Goal: Task Accomplishment & Management: Use online tool/utility

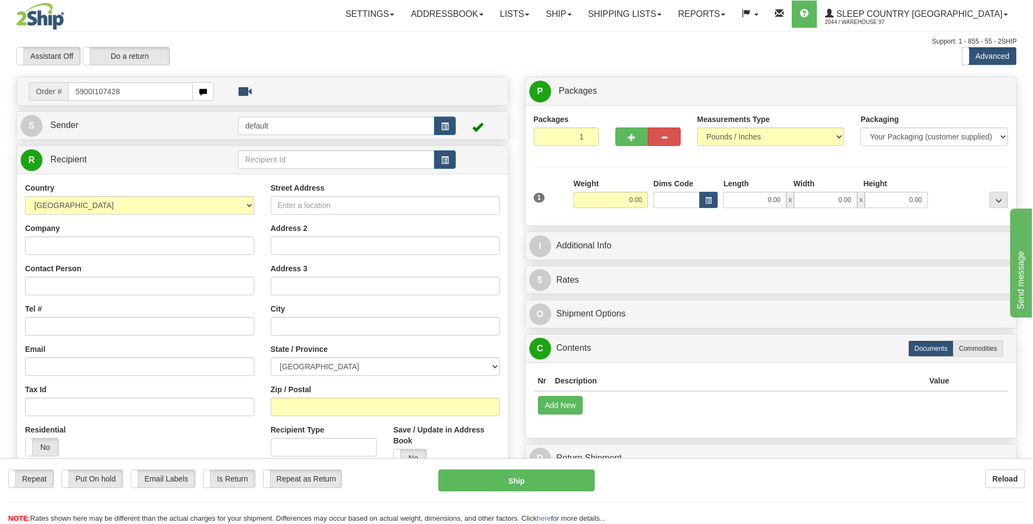
type input "5900I107428"
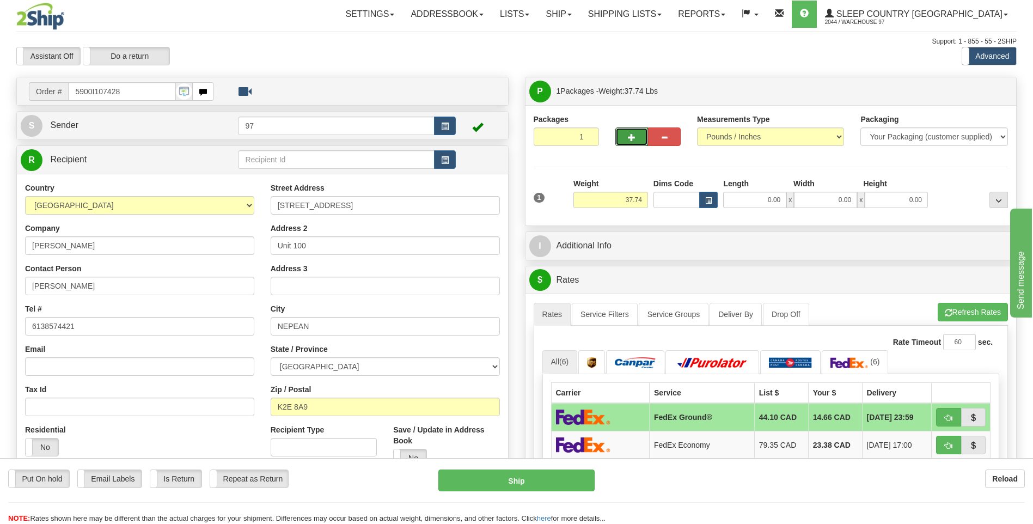
click at [629, 137] on span "button" at bounding box center [632, 137] width 8 height 7
type input "2"
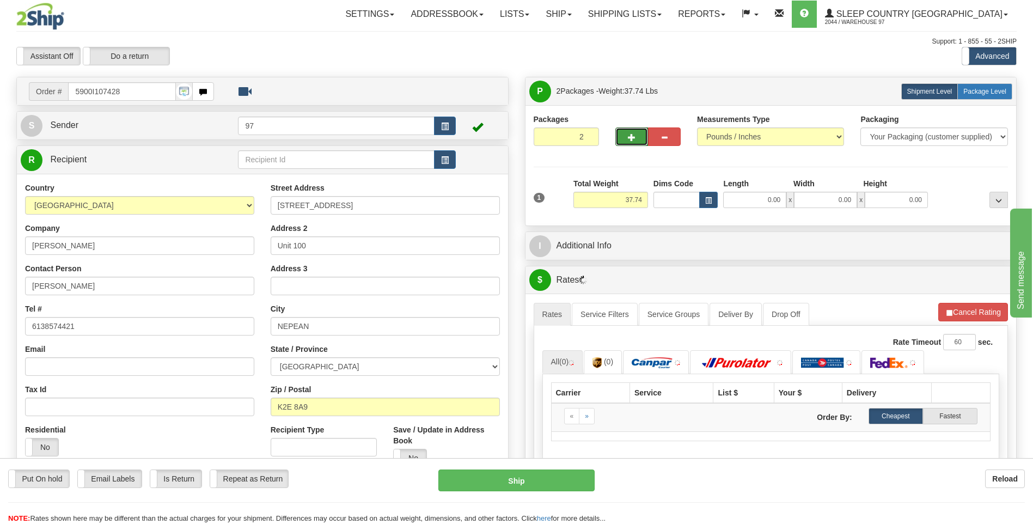
click at [981, 89] on span "Package Level" at bounding box center [985, 92] width 43 height 8
radio input "true"
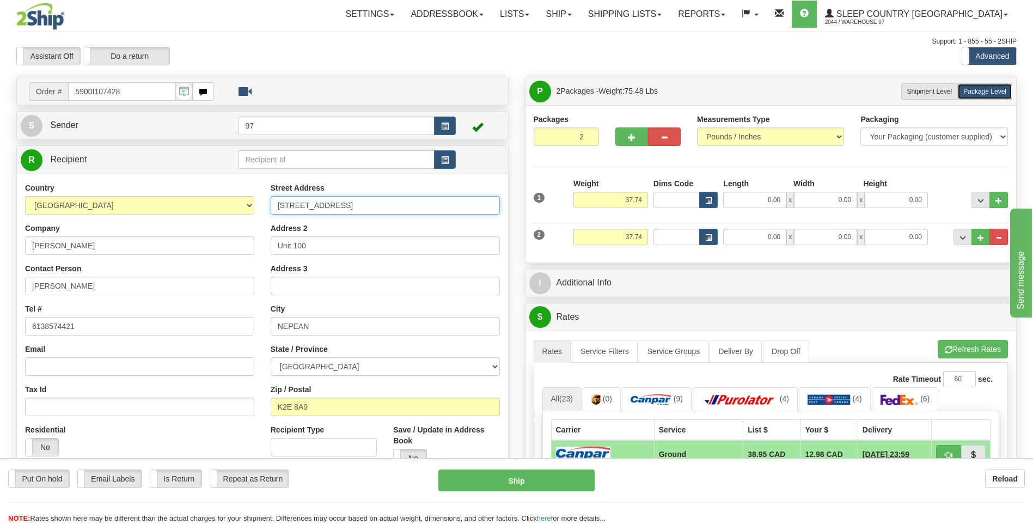
click at [276, 205] on input "6 Antares Drive PHASE 1" at bounding box center [385, 205] width 229 height 19
type input "UNIT-6 Antares Drive PHASE 1"
drag, startPoint x: 126, startPoint y: 92, endPoint x: 43, endPoint y: 94, distance: 82.8
click at [43, 94] on div "Order # 5900I107428" at bounding box center [121, 91] width 185 height 19
type input "59900I107428"
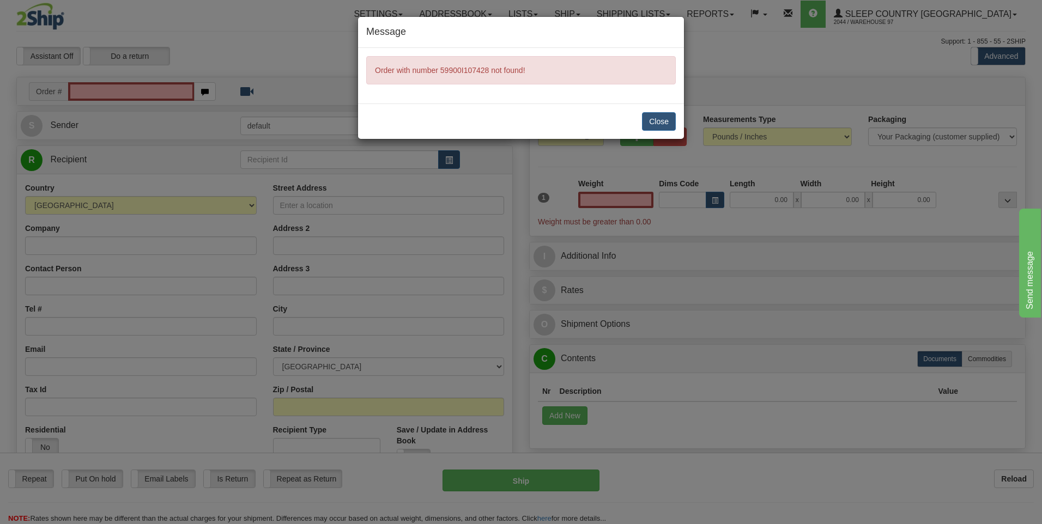
type input "0.00"
click at [662, 118] on button "Close" at bounding box center [659, 121] width 34 height 19
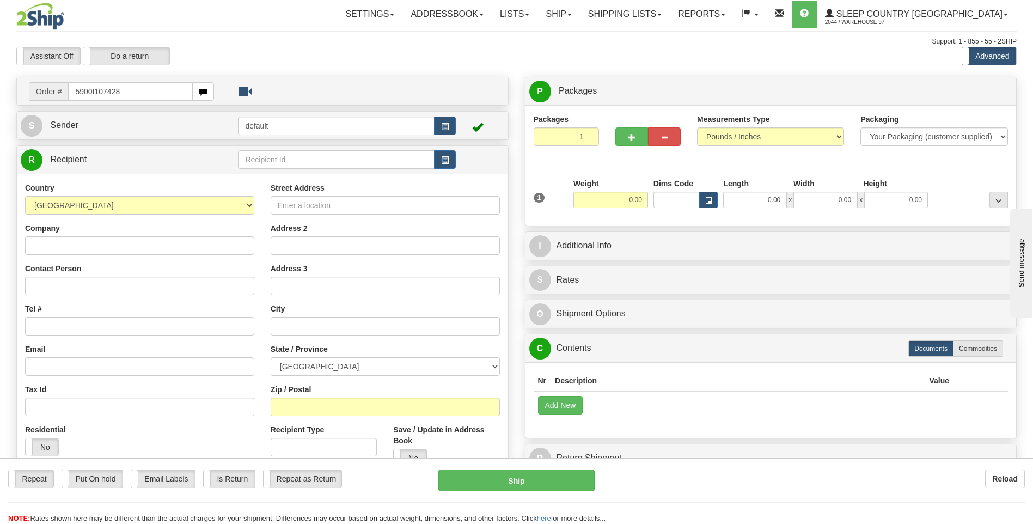
type input "5900I107428"
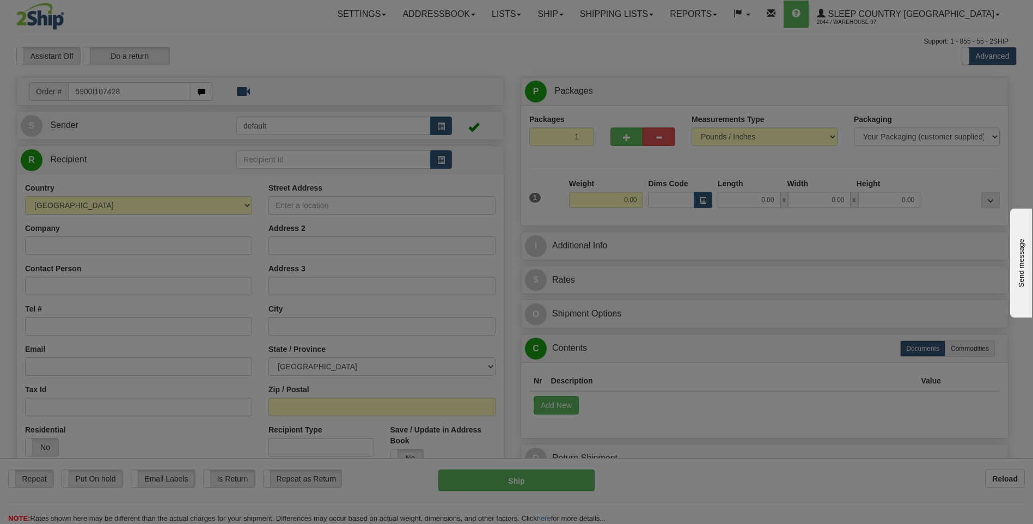
click at [710, 482] on body "Training Course Close Toggle navigation Settings Shipping Preferences New Recip…" at bounding box center [516, 262] width 1033 height 524
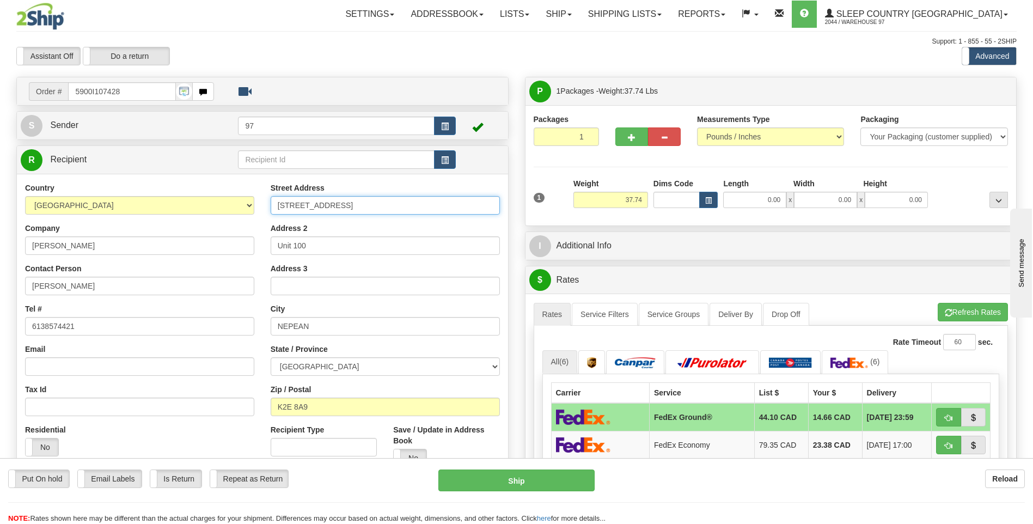
click at [278, 205] on input "6 Antares Drive PHASE 1" at bounding box center [385, 205] width 229 height 19
click at [294, 206] on input "UNIT-100/6 Antares Drive PHASE 1" at bounding box center [385, 205] width 229 height 19
click at [310, 205] on input "UNIT 100/6 Antares Drive PHASE 1" at bounding box center [385, 205] width 229 height 19
type input "UNIT 100-6 Antares Drive PHASE 1"
click at [634, 138] on span "button" at bounding box center [632, 137] width 8 height 7
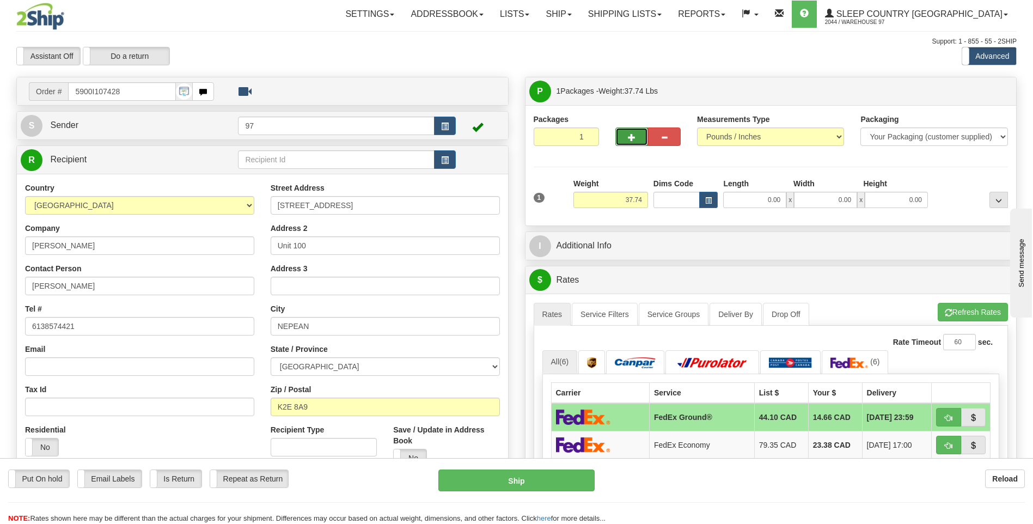
type input "2"
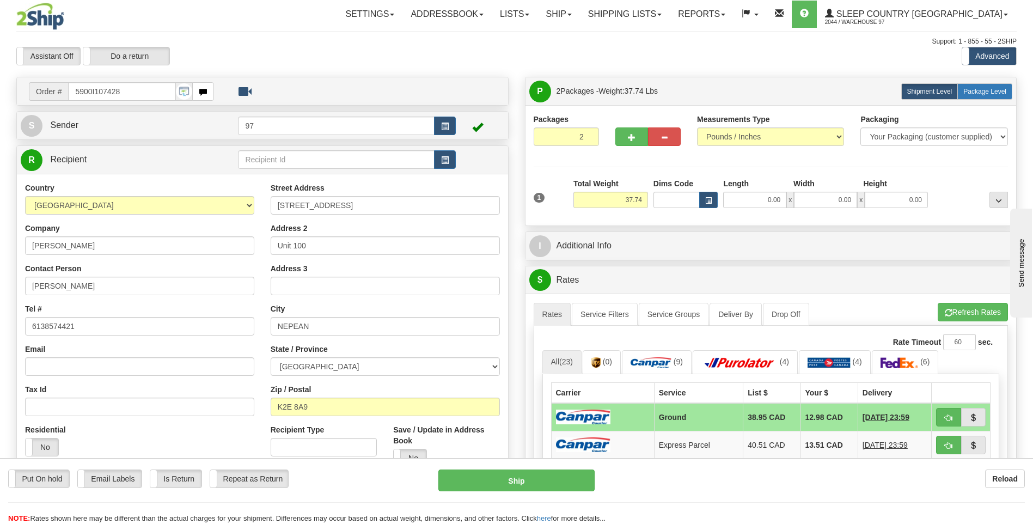
click at [989, 89] on span "Package Level" at bounding box center [985, 92] width 43 height 8
radio input "true"
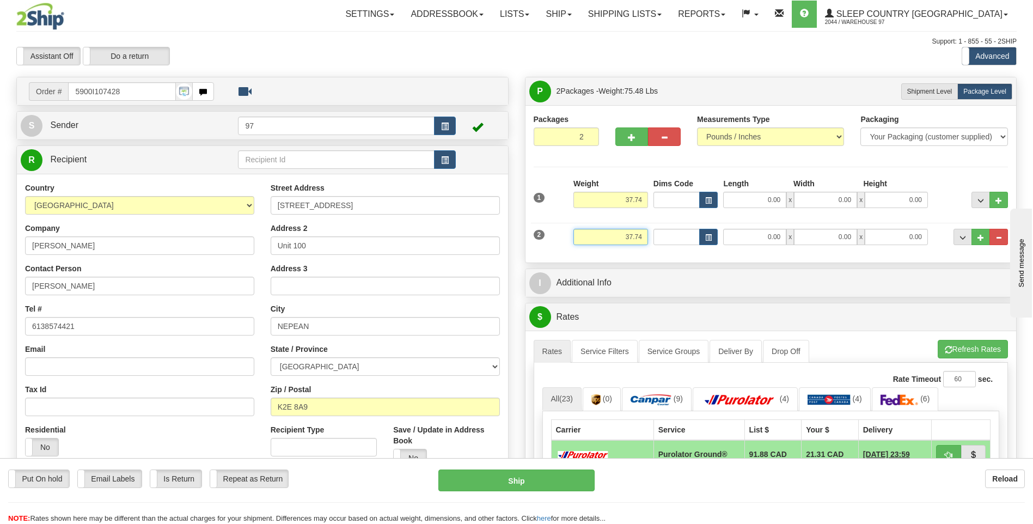
drag, startPoint x: 644, startPoint y: 236, endPoint x: 614, endPoint y: 241, distance: 30.3
click at [614, 241] on input "37.74" at bounding box center [611, 237] width 75 height 16
click at [639, 239] on input "12" at bounding box center [611, 237] width 75 height 16
type input "12.00"
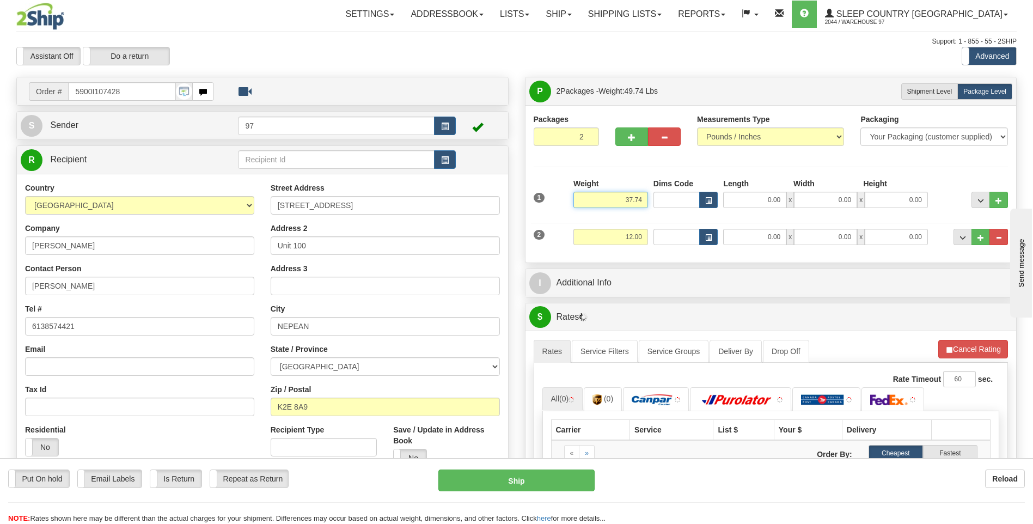
drag, startPoint x: 644, startPoint y: 199, endPoint x: 610, endPoint y: 201, distance: 33.8
click at [612, 201] on input "37.74" at bounding box center [611, 200] width 75 height 16
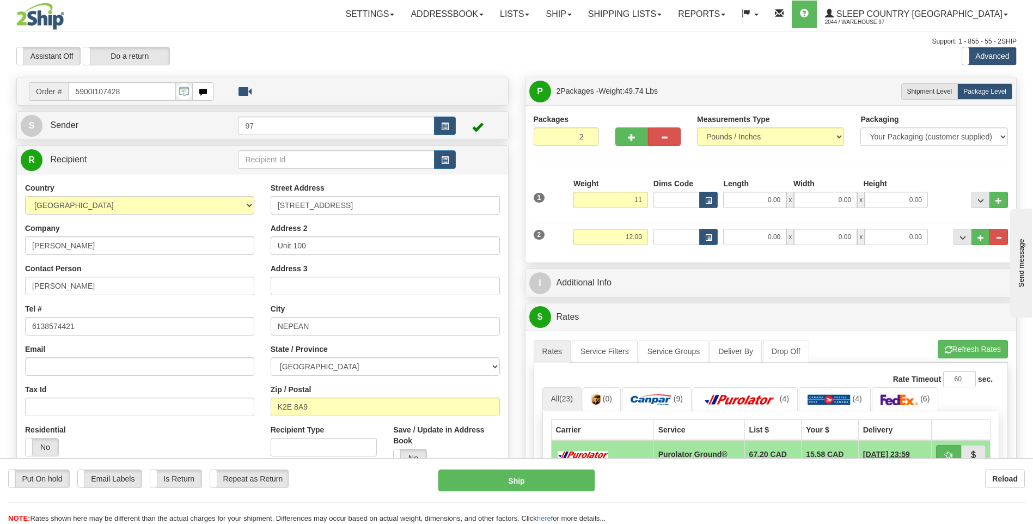
type input "11.00"
click at [958, 346] on li "Refresh Rates Cancel Rating" at bounding box center [973, 349] width 70 height 19
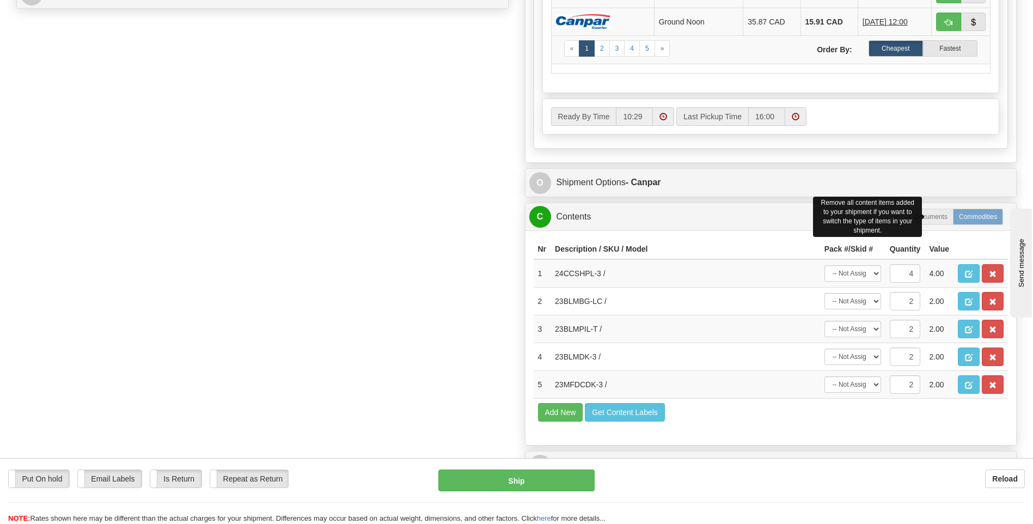
scroll to position [545, 0]
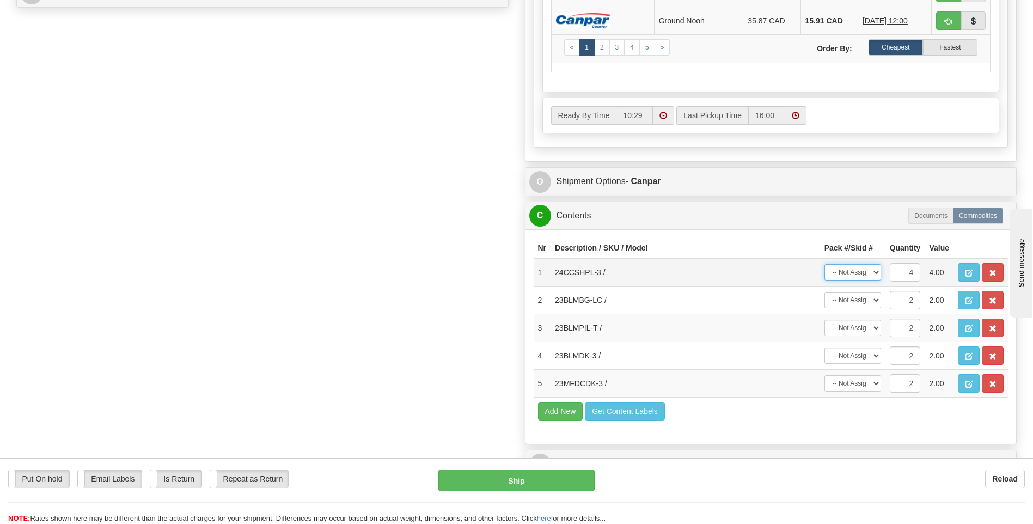
click at [874, 273] on select "-- Not Assigned -- Package 1 Package 2 Split" at bounding box center [853, 272] width 57 height 16
select select "0"
click at [825, 264] on select "-- Not Assigned -- Package 1 Package 2 Split" at bounding box center [853, 272] width 57 height 16
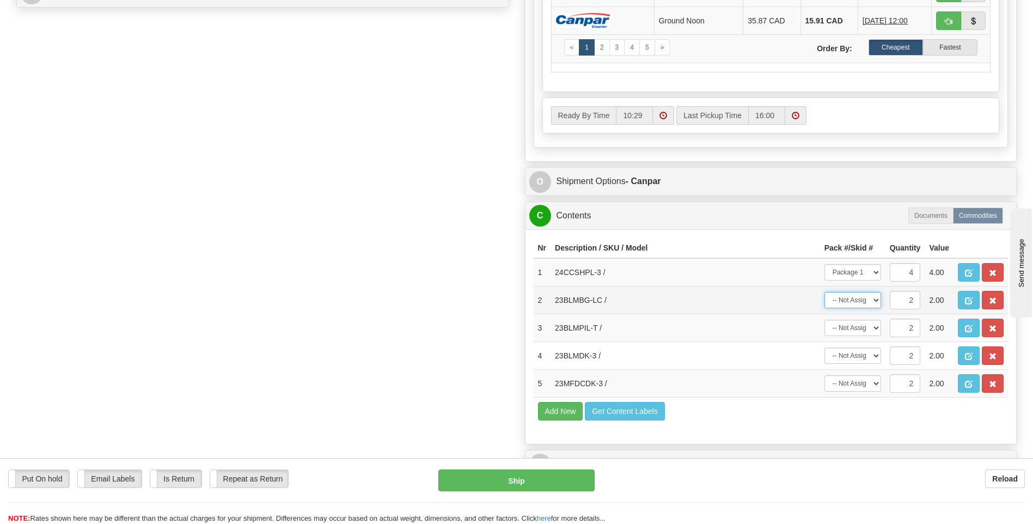
click at [876, 298] on select "-- Not Assigned -- Package 1 Package 2 Split" at bounding box center [853, 300] width 57 height 16
select select "1"
click at [825, 292] on select "-- Not Assigned -- Package 1 Package 2 Split" at bounding box center [853, 300] width 57 height 16
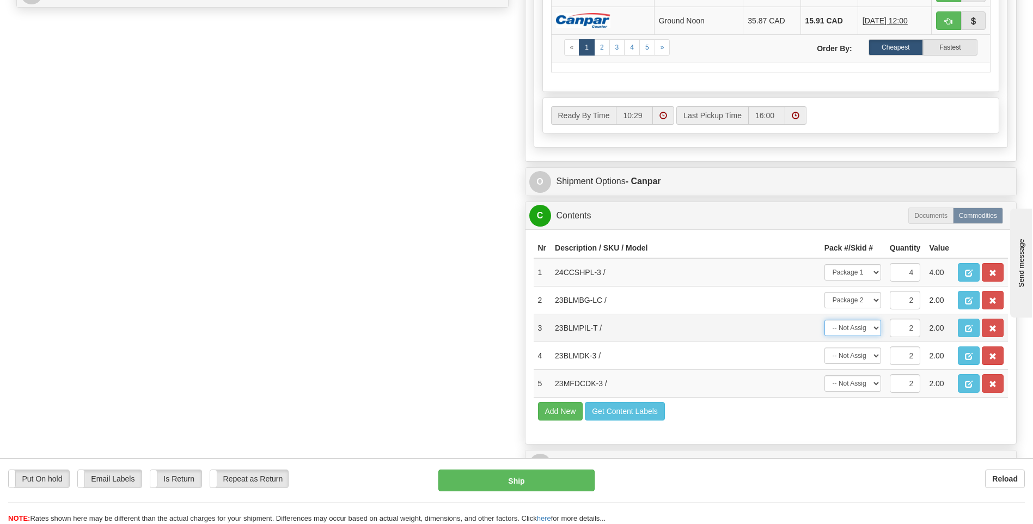
click at [877, 325] on select "-- Not Assigned -- Package 1 Package 2 Split" at bounding box center [853, 328] width 57 height 16
select select "1"
click at [825, 320] on select "-- Not Assigned -- Package 1 Package 2 Split" at bounding box center [853, 328] width 57 height 16
click at [876, 357] on select "-- Not Assigned -- Package 1 Package 2 Split" at bounding box center [853, 356] width 57 height 16
select select "1"
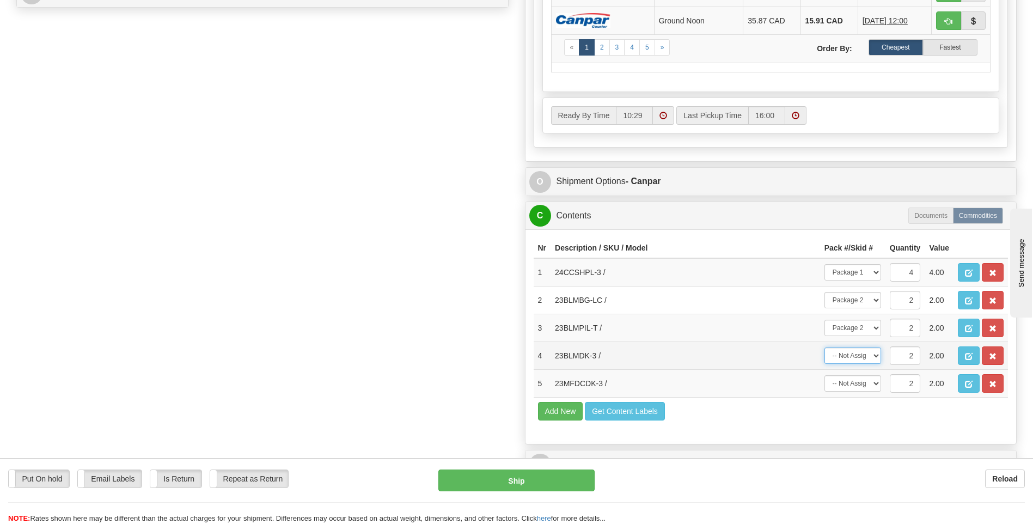
click at [825, 348] on select "-- Not Assigned -- Package 1 Package 2 Split" at bounding box center [853, 356] width 57 height 16
click at [878, 385] on select "-- Not Assigned -- Package 1 Package 2 Split" at bounding box center [853, 383] width 57 height 16
select select "1"
click at [825, 375] on select "-- Not Assigned -- Package 1 Package 2 Split" at bounding box center [853, 383] width 57 height 16
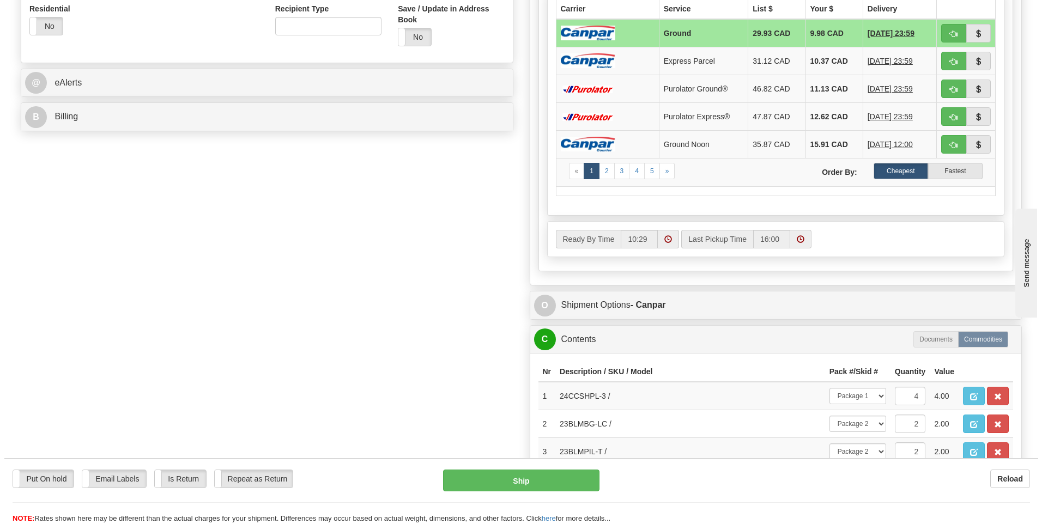
scroll to position [436, 0]
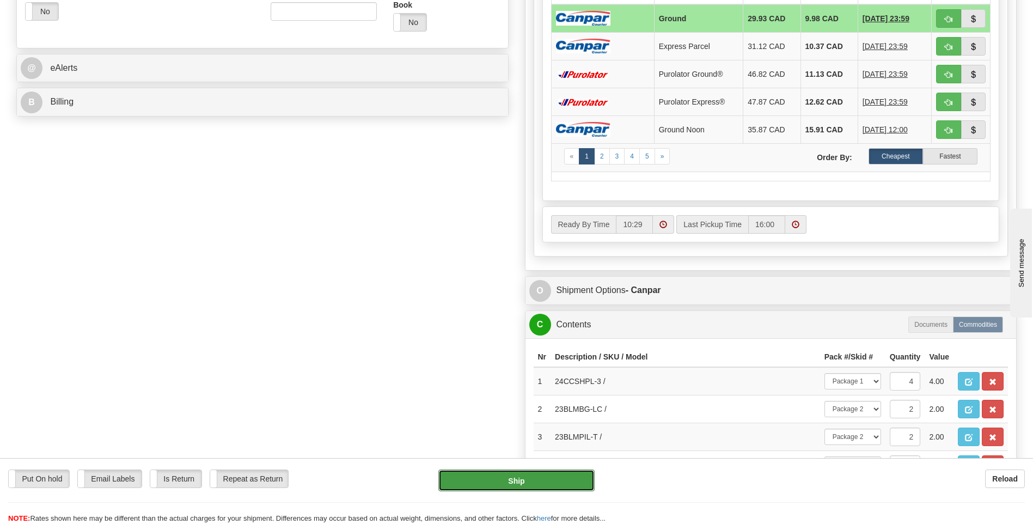
click at [564, 477] on button "Ship" at bounding box center [517, 481] width 156 height 22
type input "1"
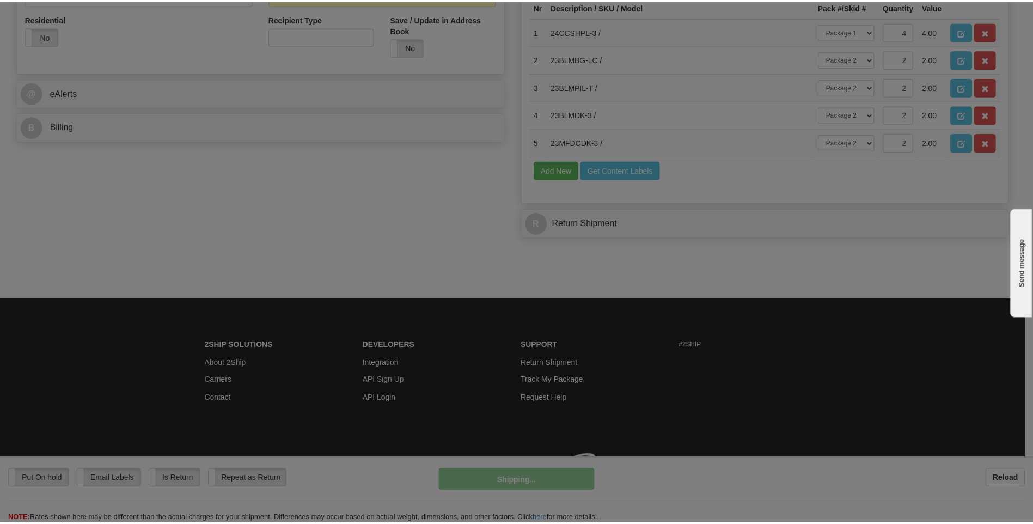
scroll to position [412, 0]
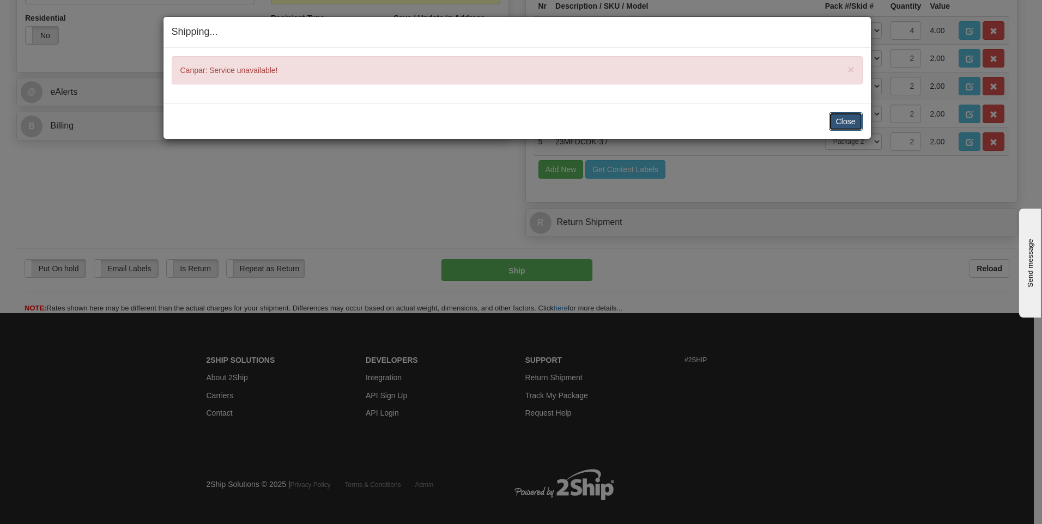
click at [841, 123] on button "Close" at bounding box center [846, 121] width 34 height 19
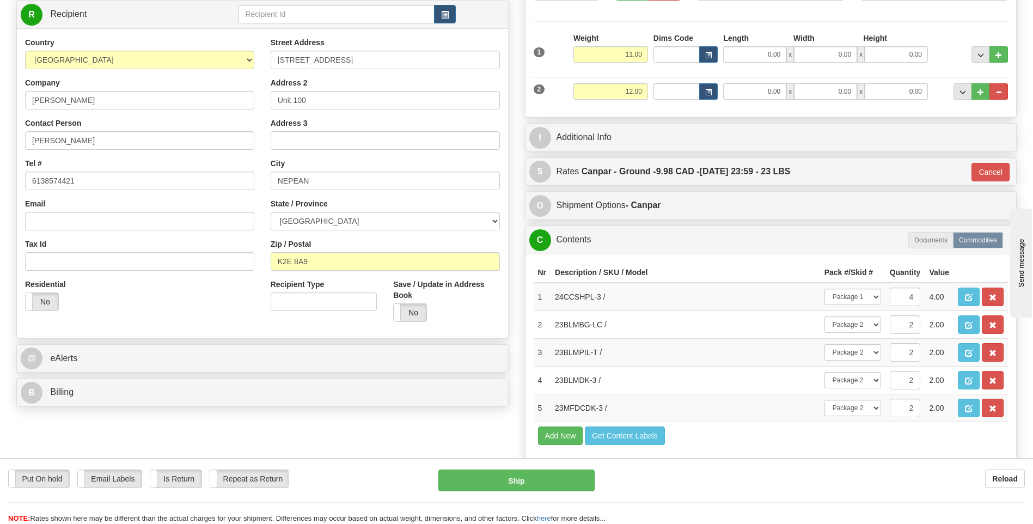
scroll to position [85, 0]
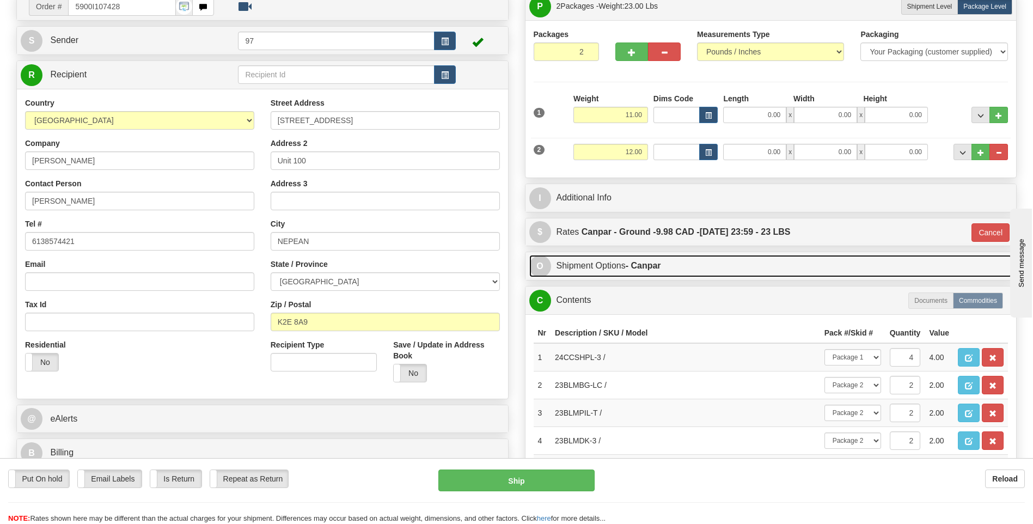
click at [605, 265] on link "O Shipment Options - Canpar" at bounding box center [771, 266] width 484 height 22
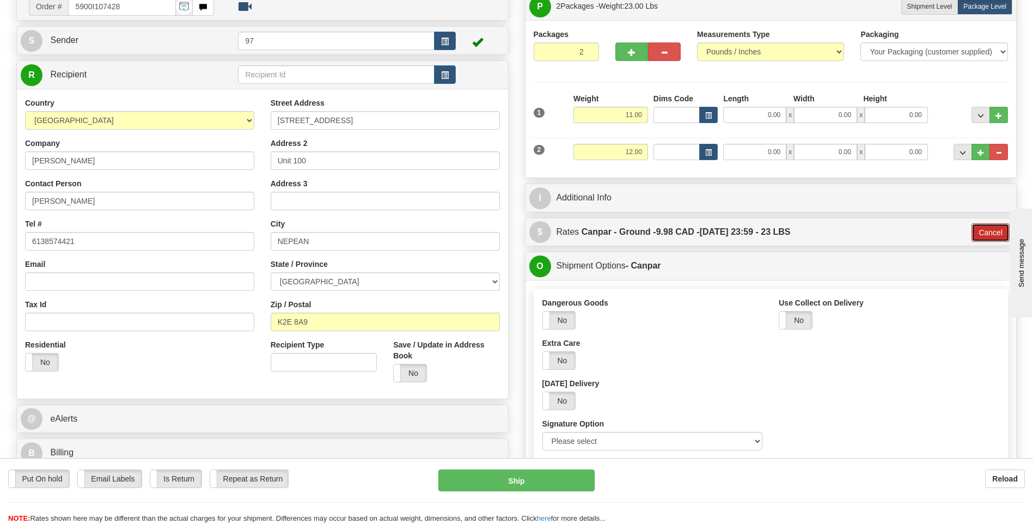
click at [992, 232] on button "Cancel" at bounding box center [991, 232] width 38 height 19
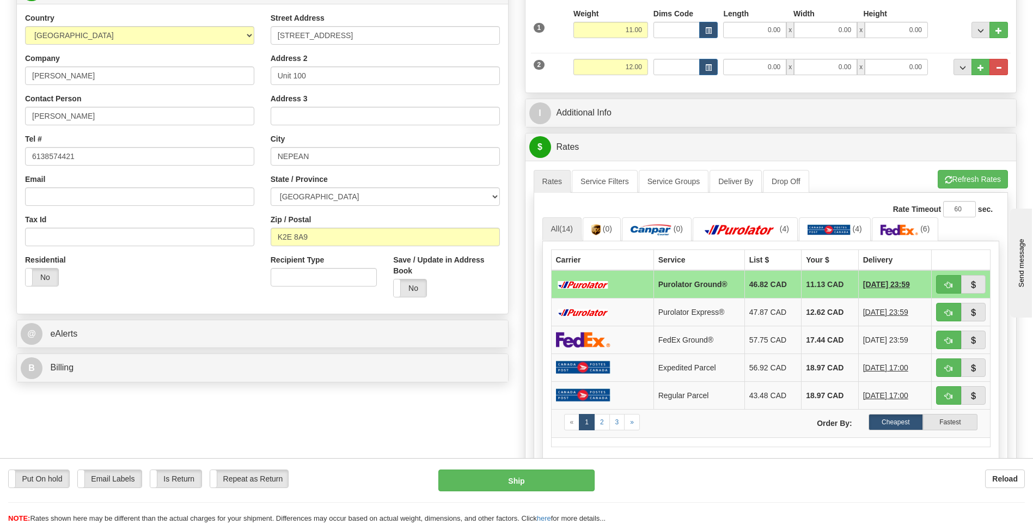
scroll to position [194, 0]
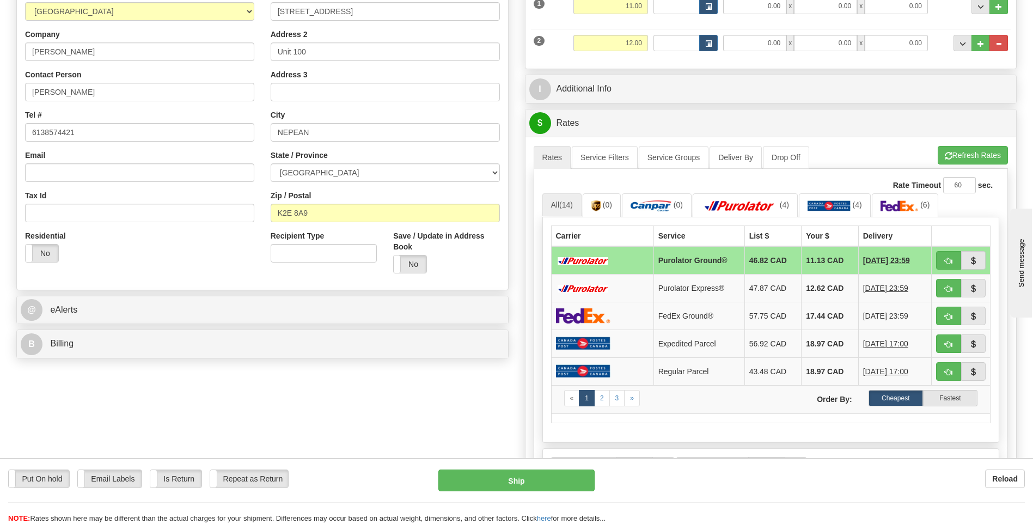
click at [809, 262] on td "11.13 CAD" at bounding box center [830, 260] width 57 height 28
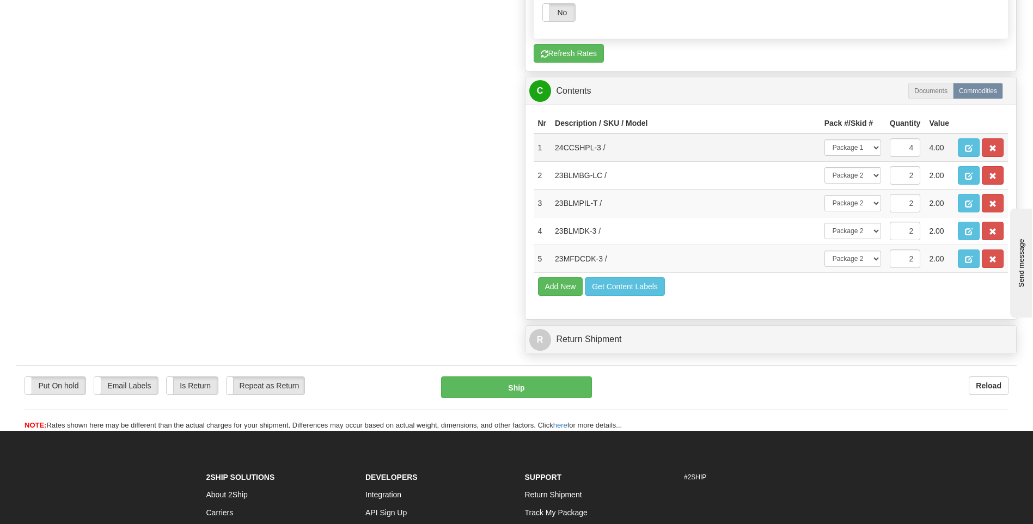
scroll to position [1338, 0]
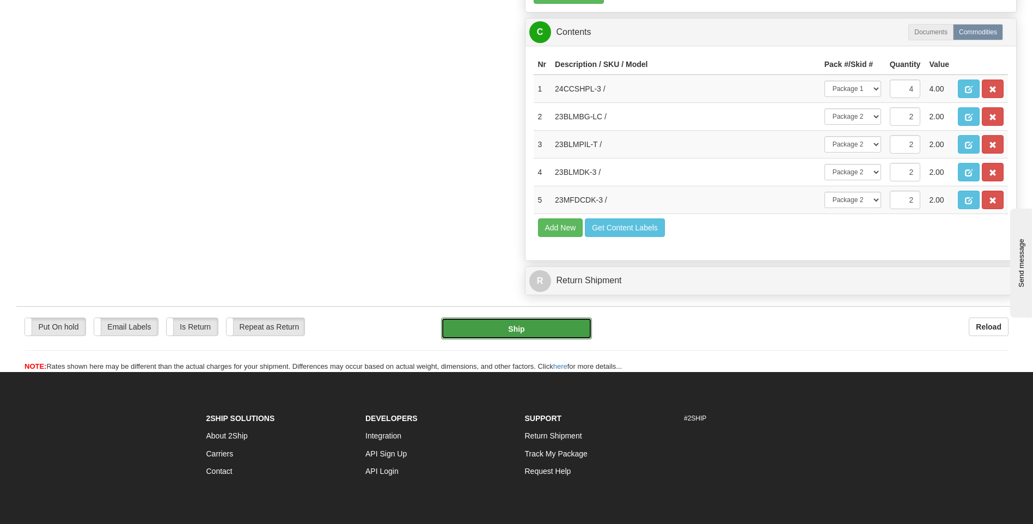
click at [553, 329] on button "Ship" at bounding box center [516, 329] width 150 height 22
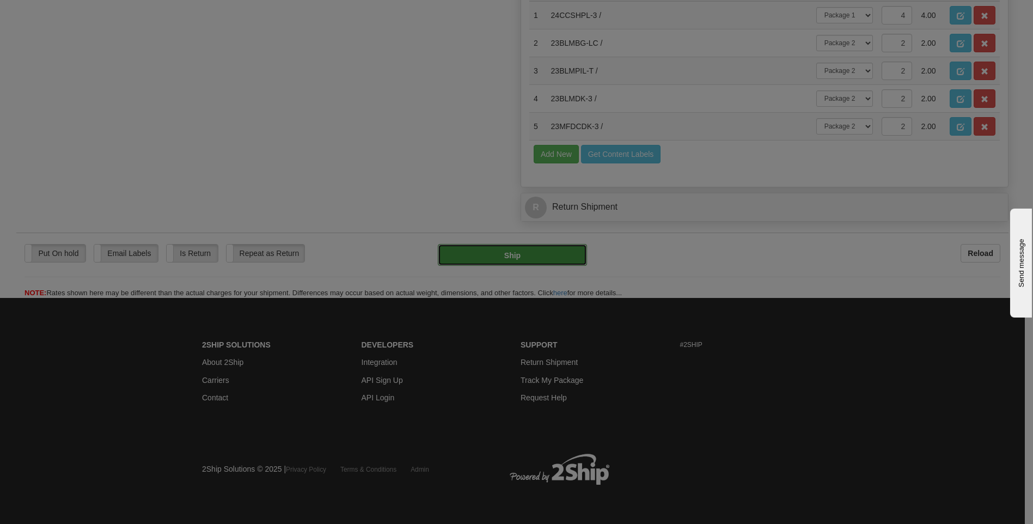
type input "260"
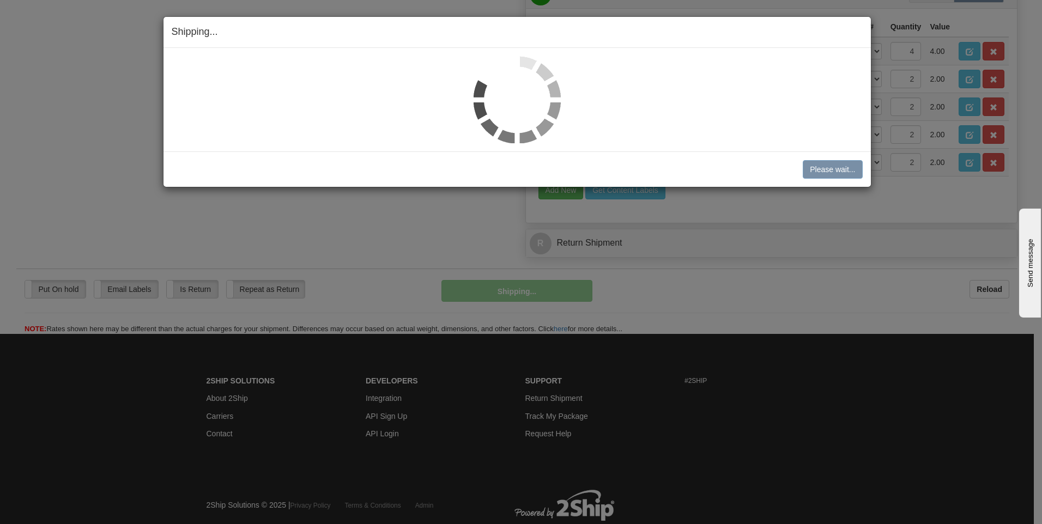
scroll to position [963, 0]
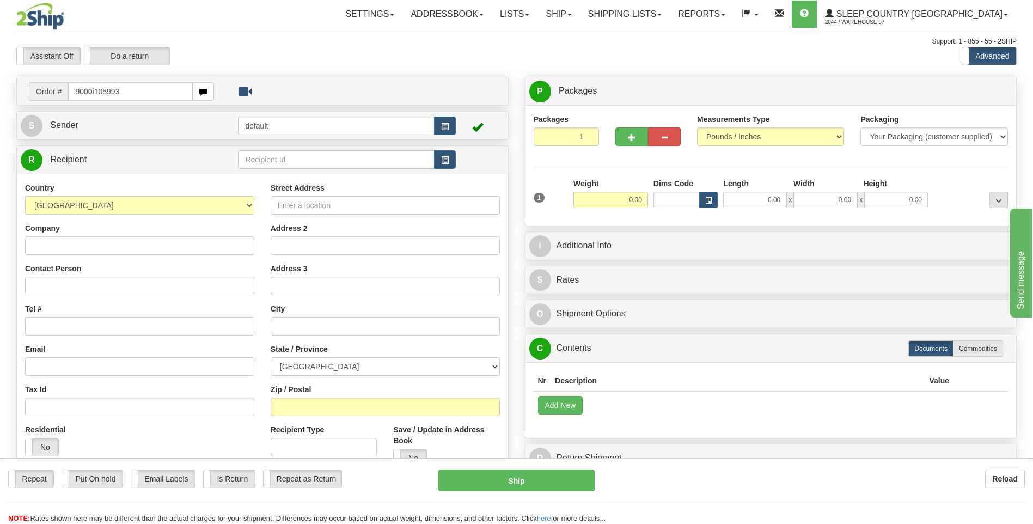
type input "9000i105993"
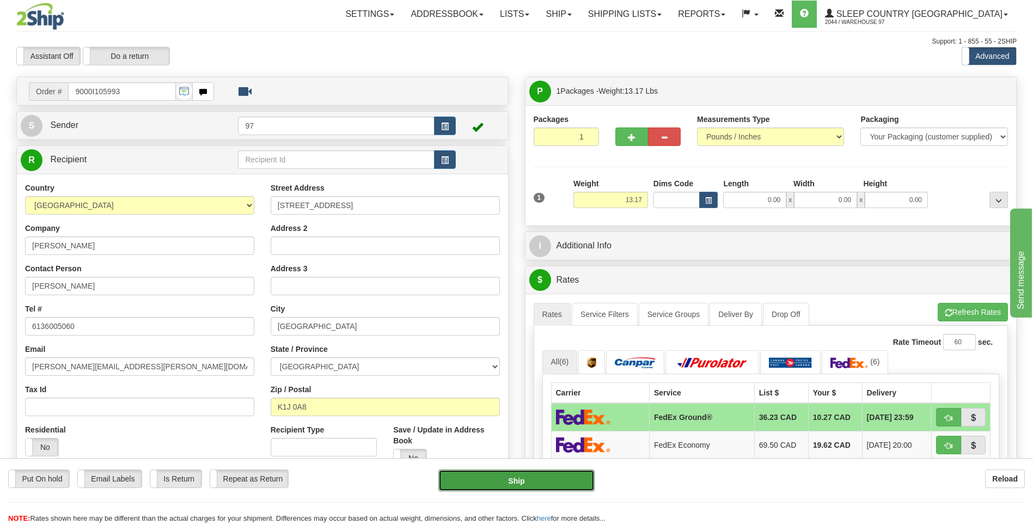
click at [565, 478] on button "Ship" at bounding box center [517, 481] width 156 height 22
type input "92"
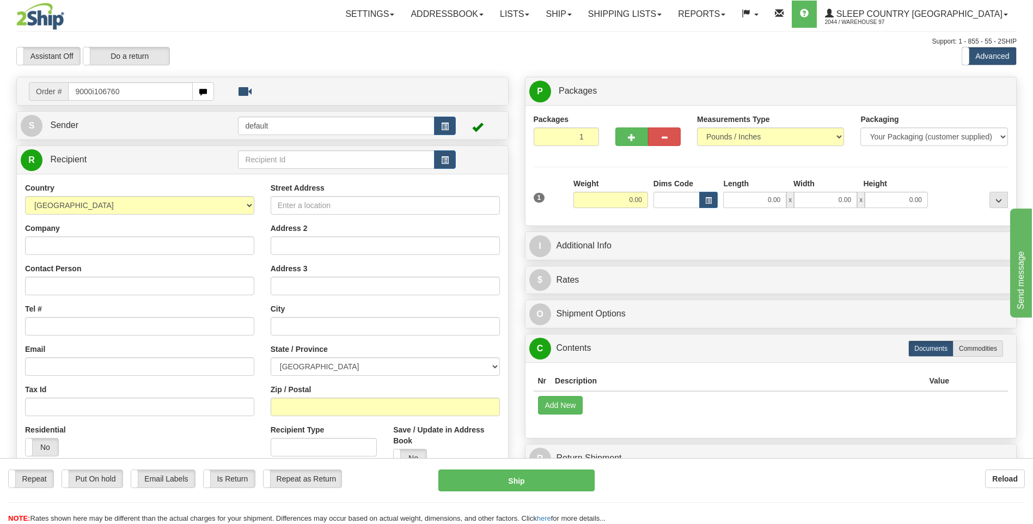
type input "9000i106760"
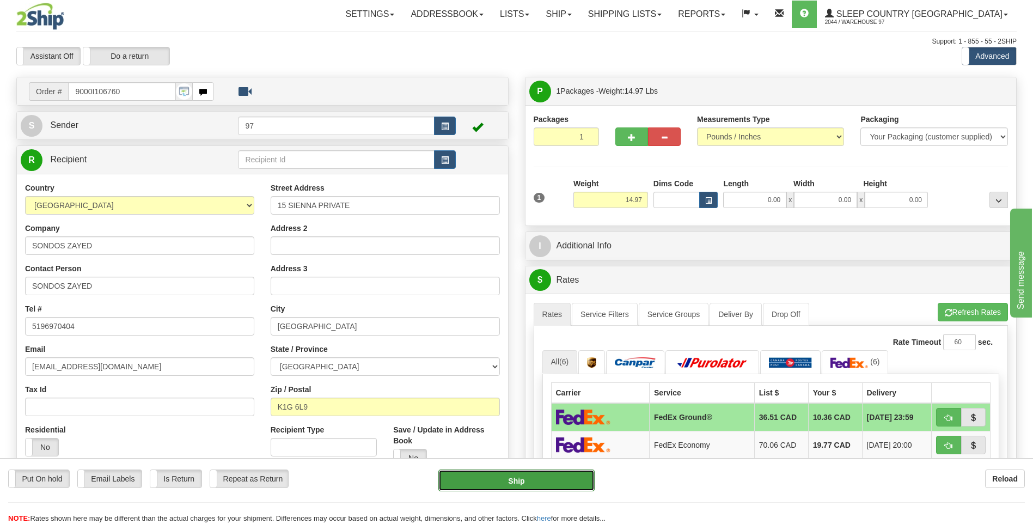
click at [570, 481] on button "Ship" at bounding box center [517, 481] width 156 height 22
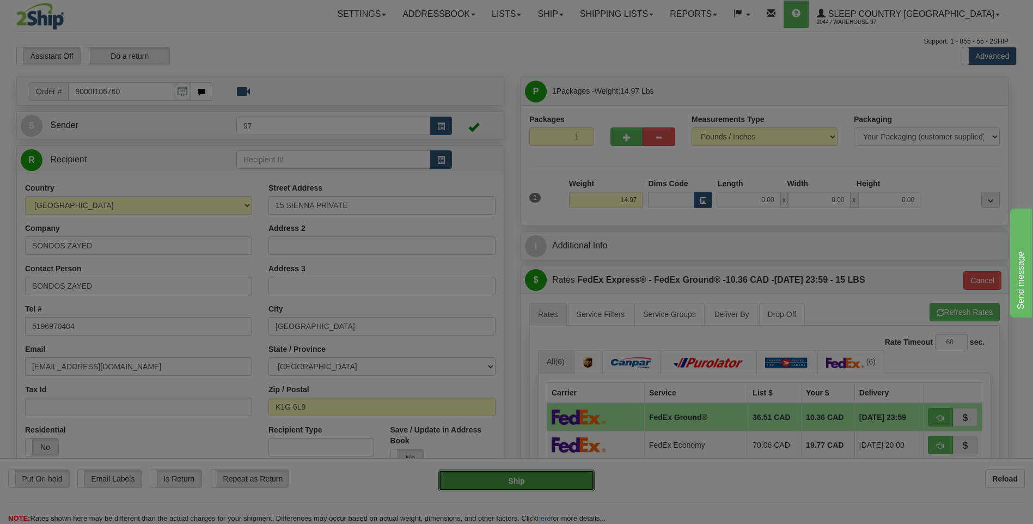
type input "92"
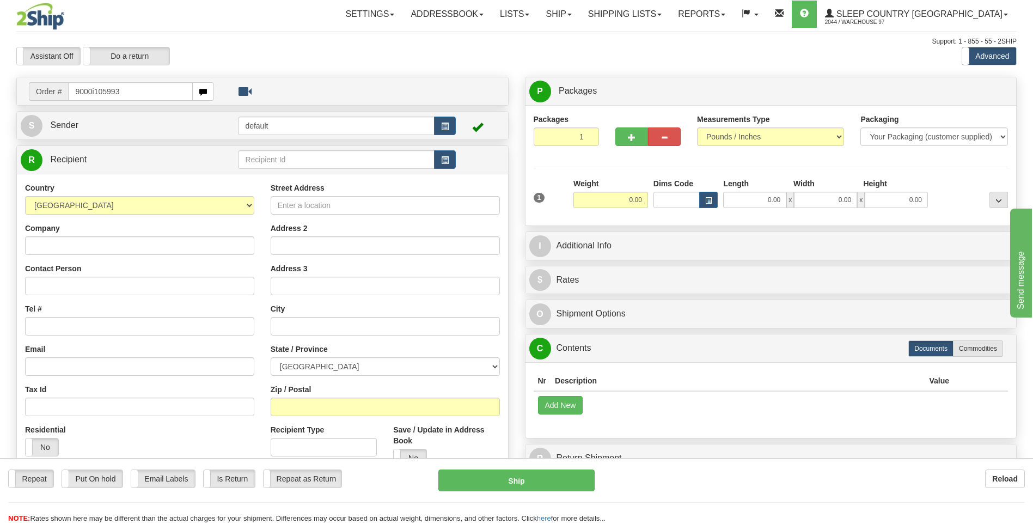
type input "9000i105993"
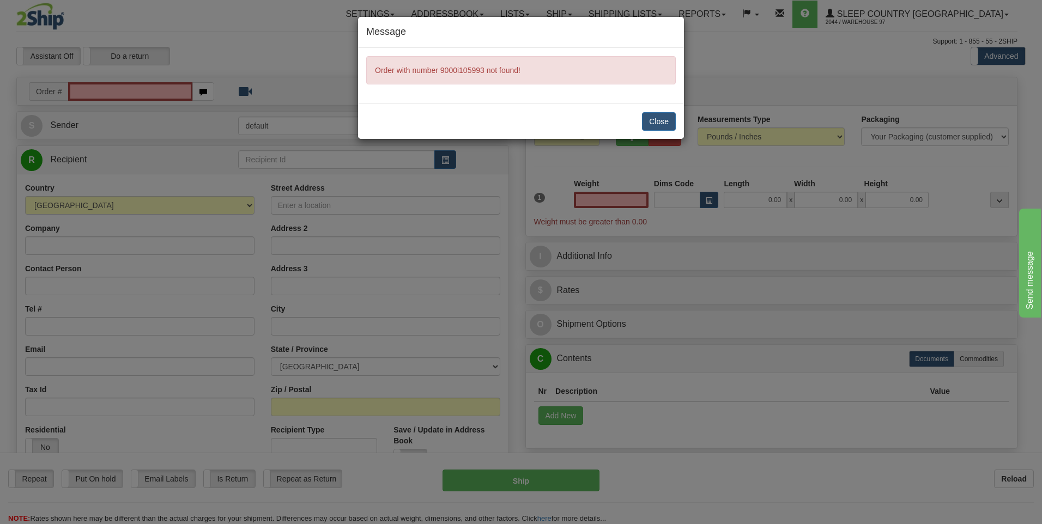
type input "0.00"
click at [660, 119] on button "Close" at bounding box center [659, 121] width 34 height 19
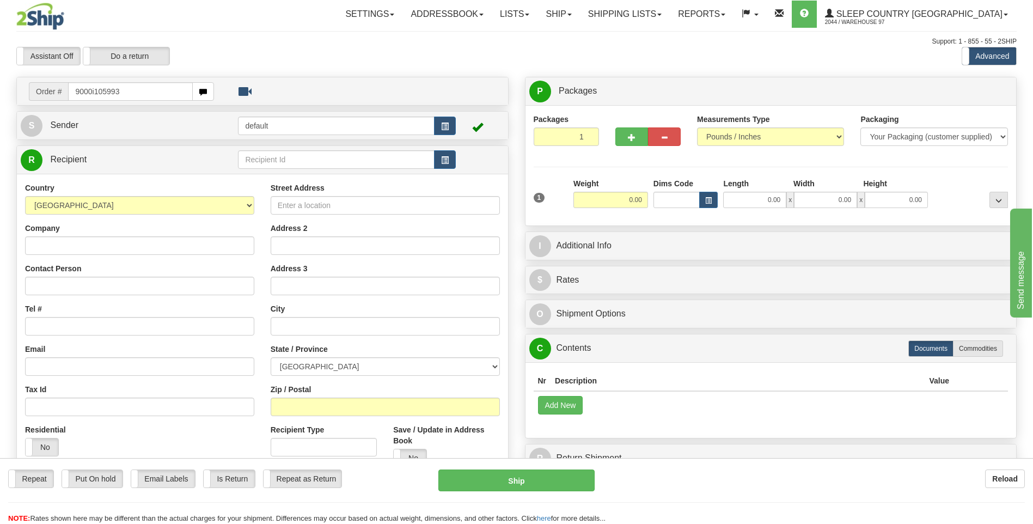
type input "9000i105993"
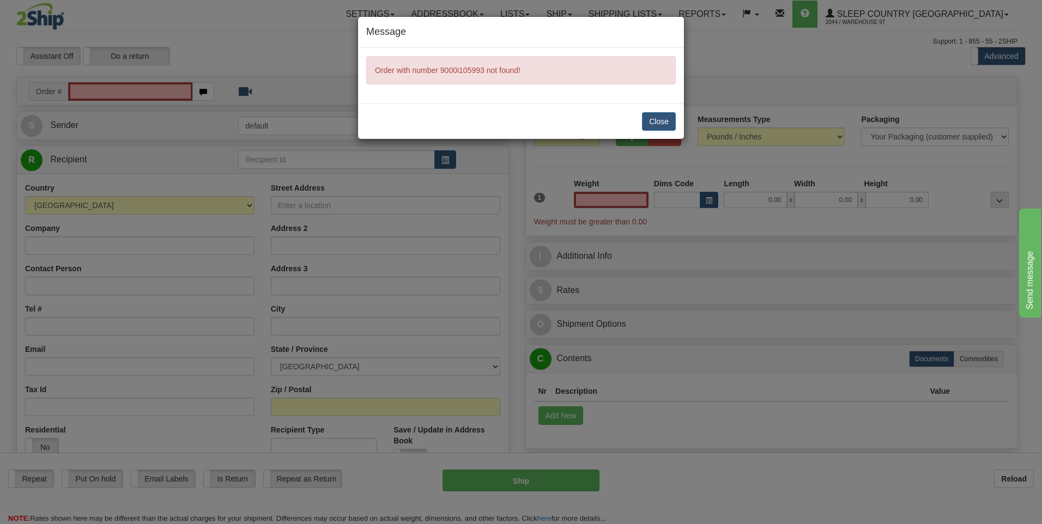
type input "0.00"
click at [657, 120] on button "Close" at bounding box center [659, 121] width 34 height 19
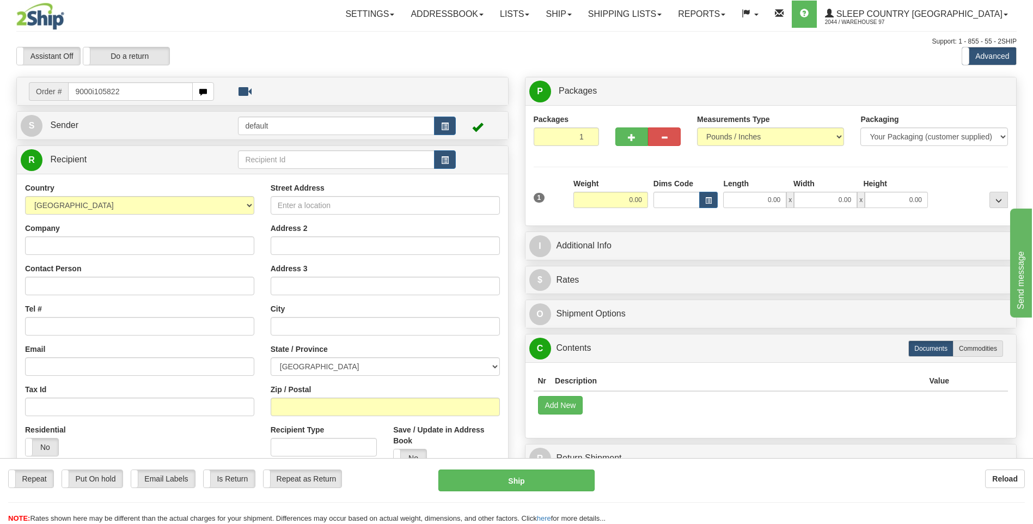
type input "9000i105822"
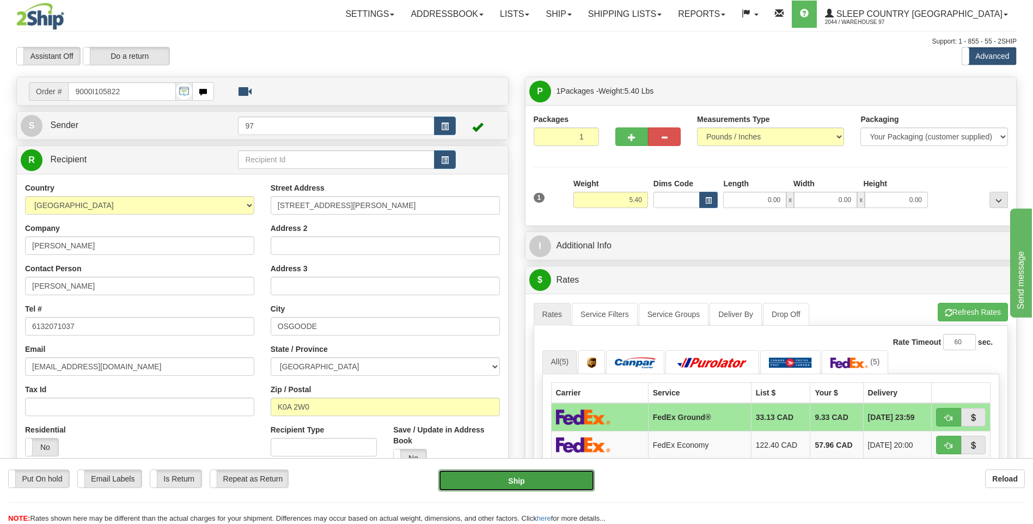
click at [587, 480] on button "Ship" at bounding box center [517, 481] width 156 height 22
type input "92"
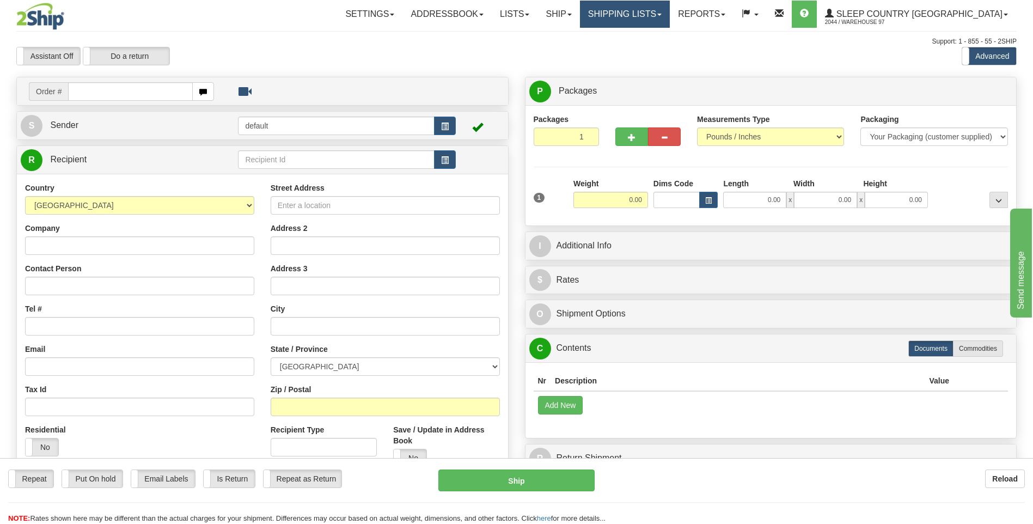
click at [658, 13] on link "Shipping lists" at bounding box center [625, 14] width 90 height 27
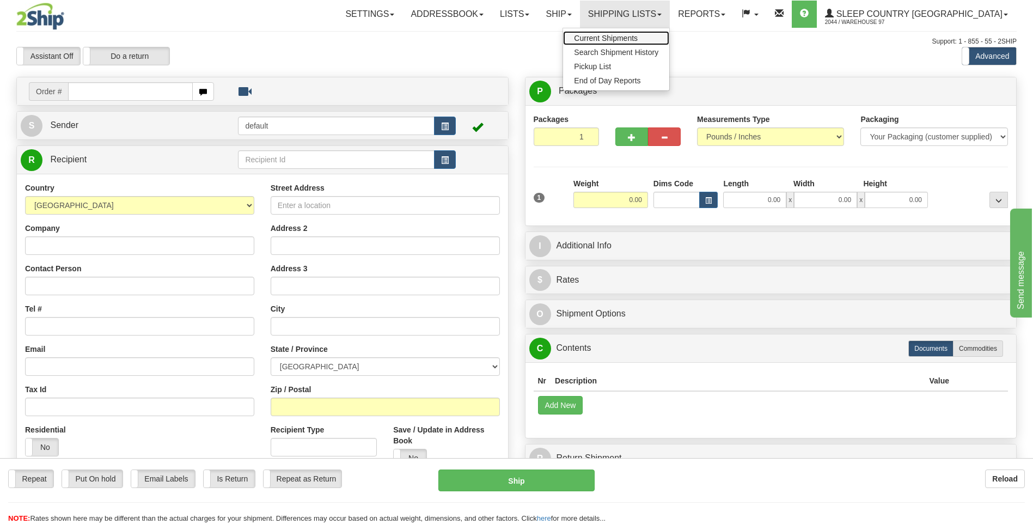
click at [638, 37] on span "Current Shipments" at bounding box center [606, 38] width 64 height 9
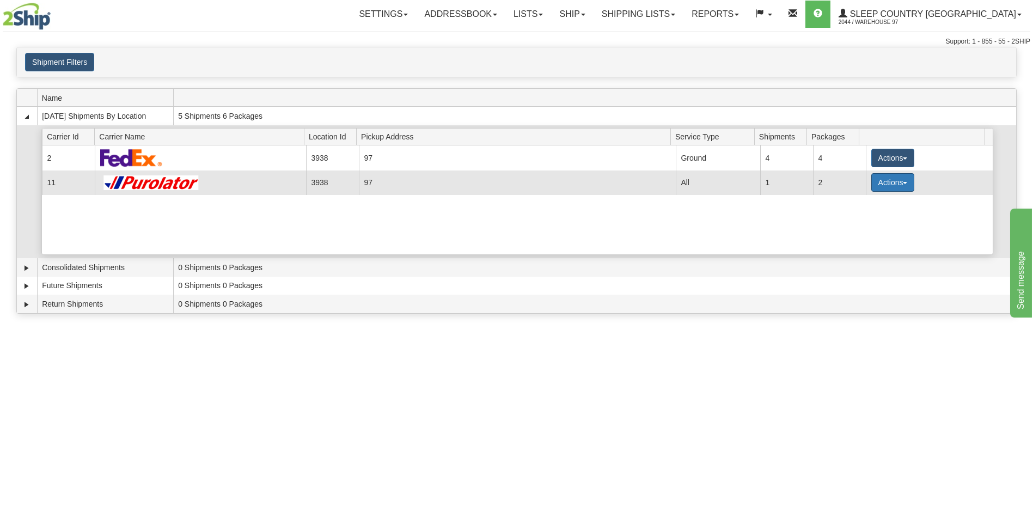
click at [879, 183] on button "Actions" at bounding box center [894, 182] width 44 height 19
click at [860, 232] on span "Pickup" at bounding box center [852, 231] width 29 height 8
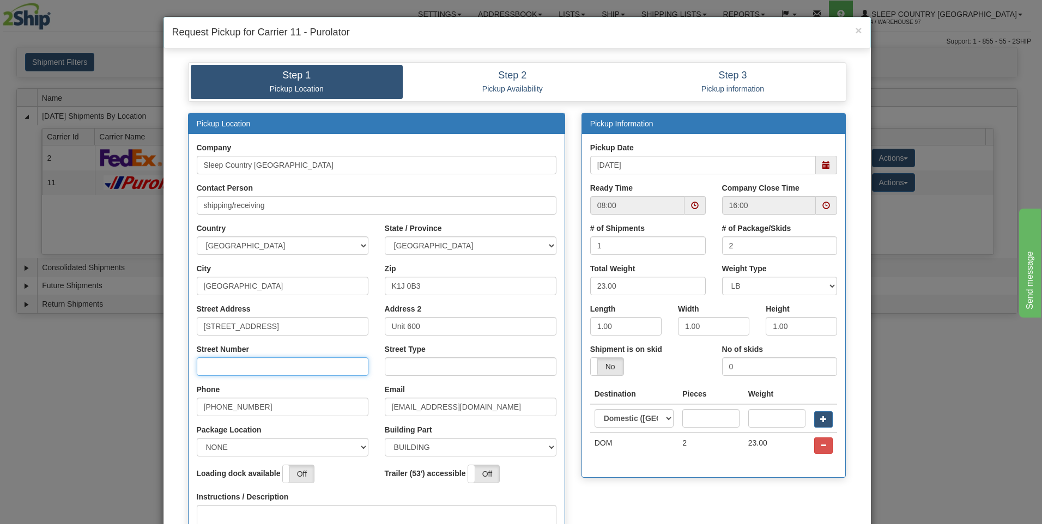
click at [204, 368] on input "Street Number" at bounding box center [283, 366] width 172 height 19
type input "1101"
click at [392, 367] on input "Street Type" at bounding box center [471, 366] width 172 height 19
type input "STREET"
click at [823, 166] on span at bounding box center [826, 165] width 8 height 8
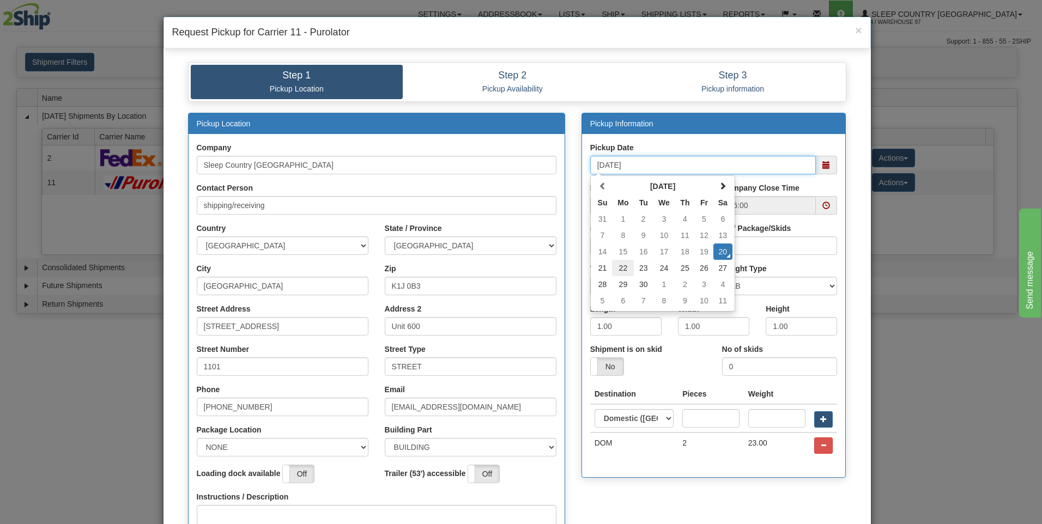
click at [618, 269] on td "22" at bounding box center [623, 268] width 22 height 16
type input "[DATE]"
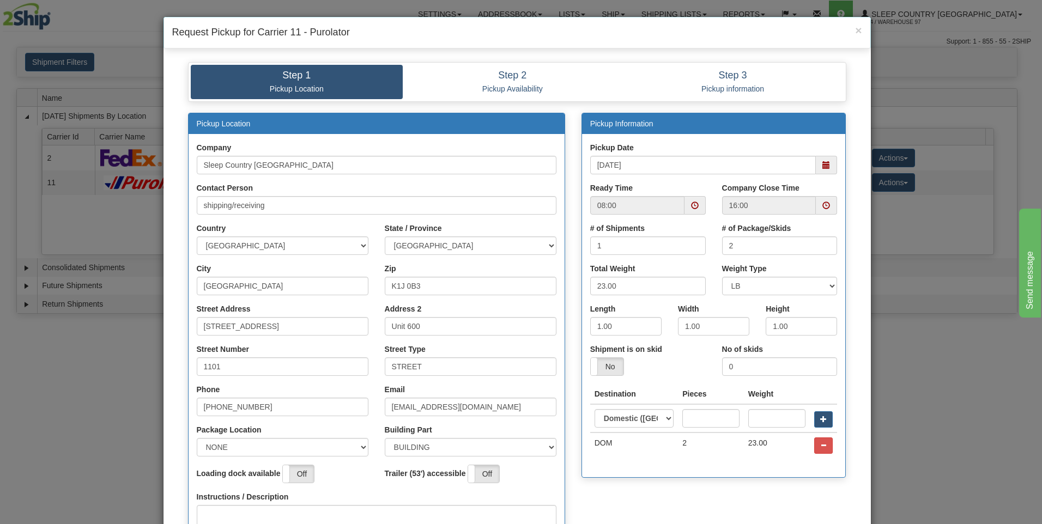
click at [691, 203] on span at bounding box center [695, 206] width 8 height 8
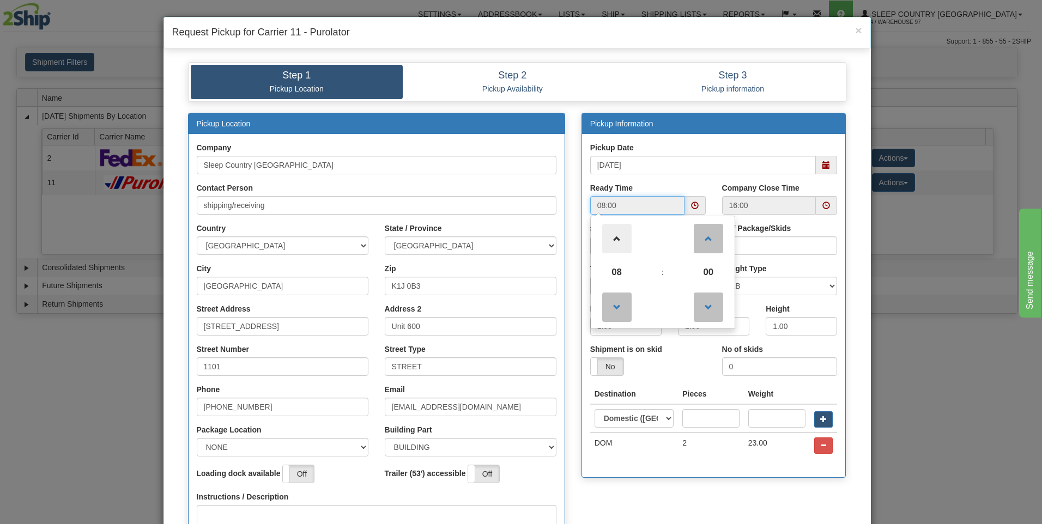
click at [613, 235] on span at bounding box center [616, 238] width 29 height 29
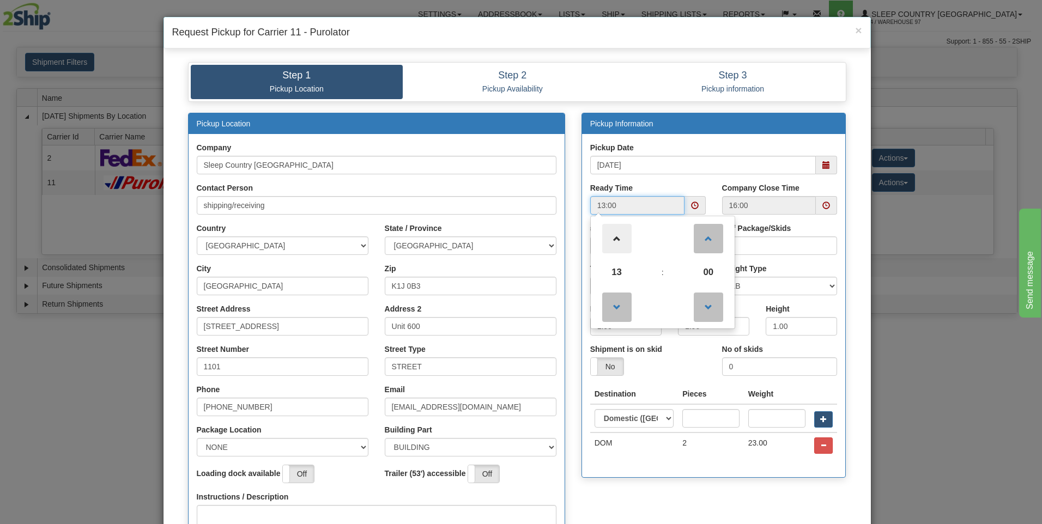
click at [613, 235] on span at bounding box center [616, 238] width 29 height 29
click at [612, 306] on span at bounding box center [616, 307] width 29 height 29
click at [703, 238] on span at bounding box center [707, 238] width 29 height 29
click at [707, 305] on span at bounding box center [707, 307] width 29 height 29
type input "13:00"
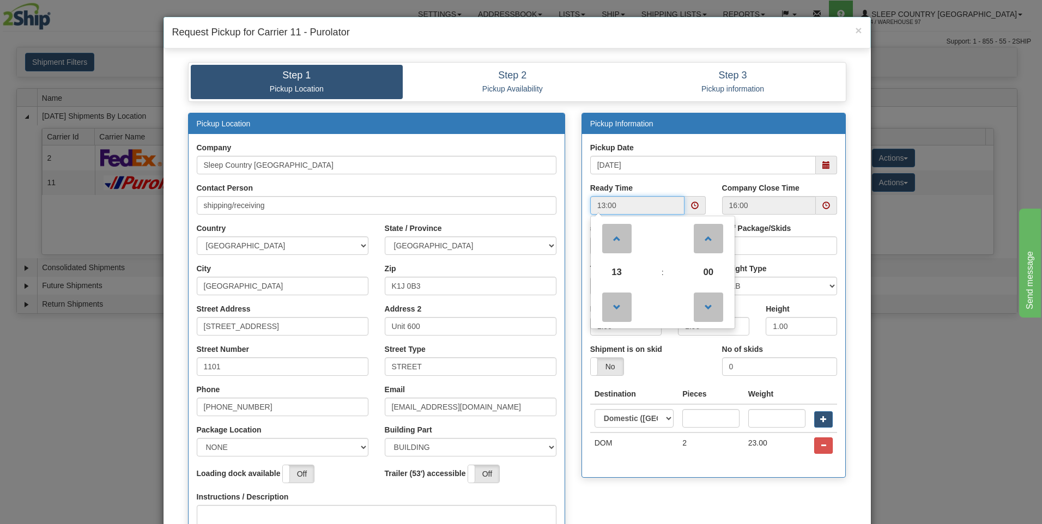
click at [822, 208] on span at bounding box center [826, 206] width 8 height 8
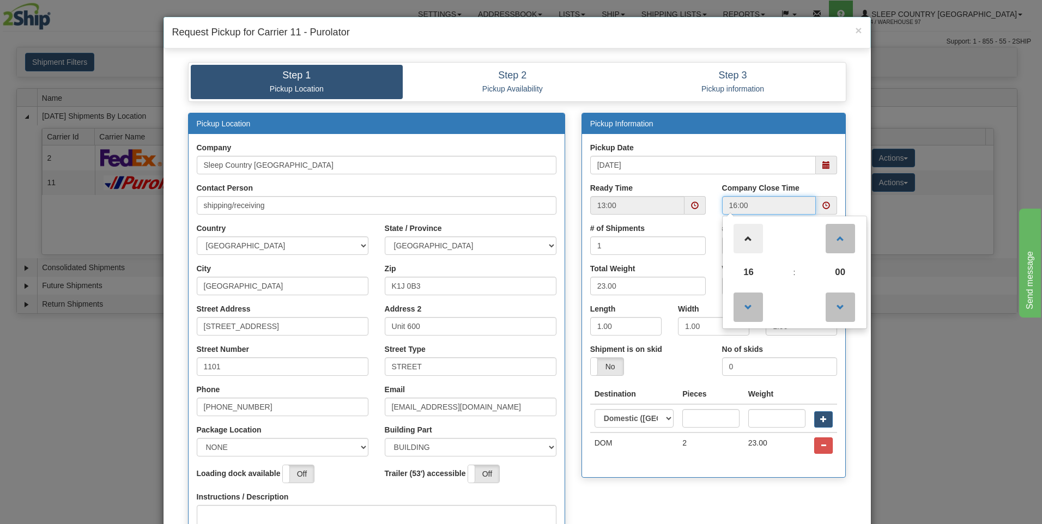
click at [742, 237] on span at bounding box center [747, 238] width 29 height 29
type input "17:00"
click at [849, 337] on div "Pickup Information Pickup Date [DATE] Ready Time 13:00 17:00 17 :" at bounding box center [713, 301] width 281 height 376
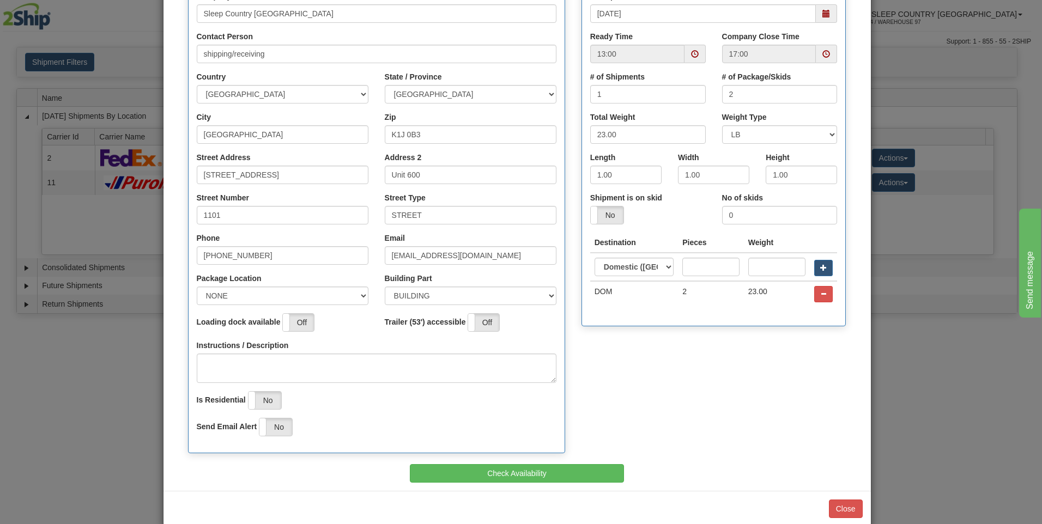
scroll to position [171, 0]
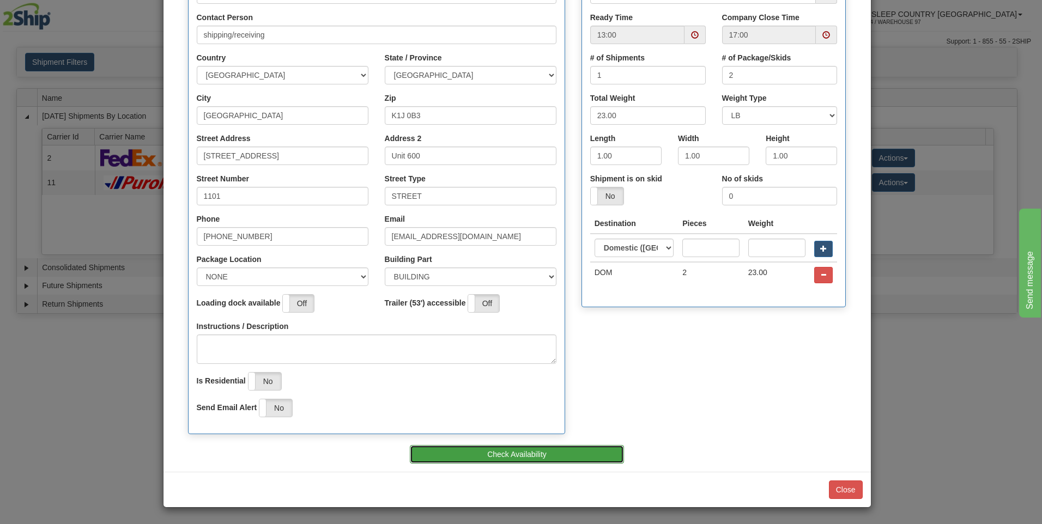
click at [488, 450] on button "Check Availability" at bounding box center [517, 454] width 214 height 19
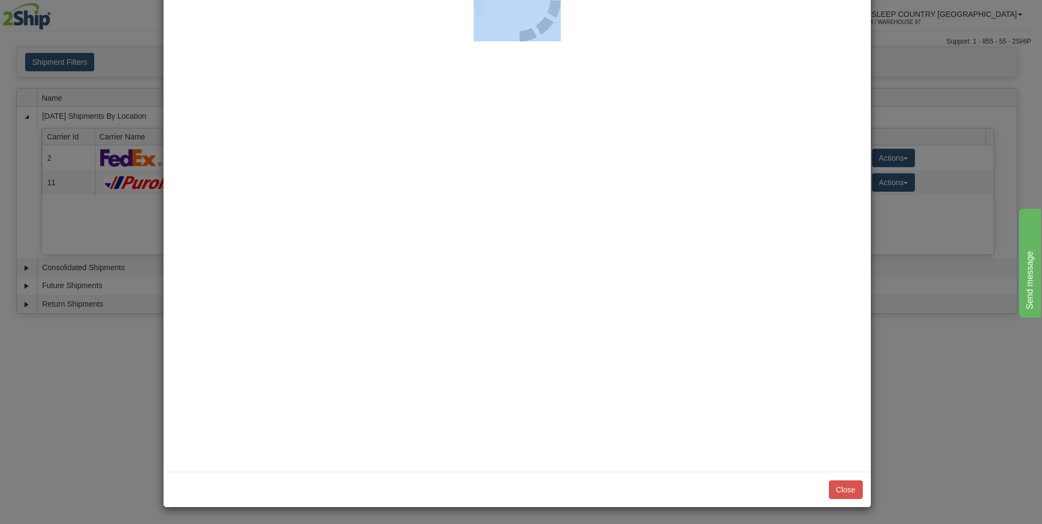
click at [488, 450] on div at bounding box center [516, 177] width 707 height 589
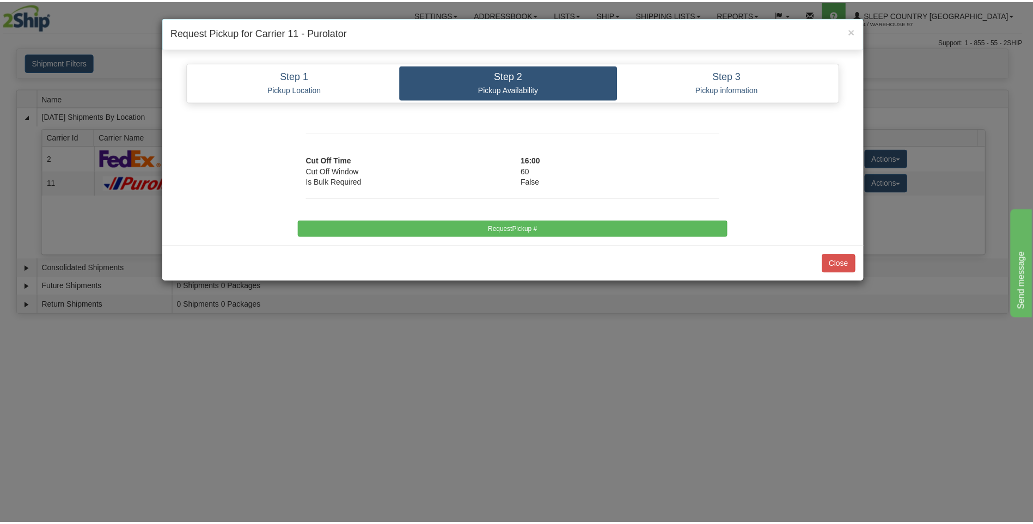
scroll to position [0, 0]
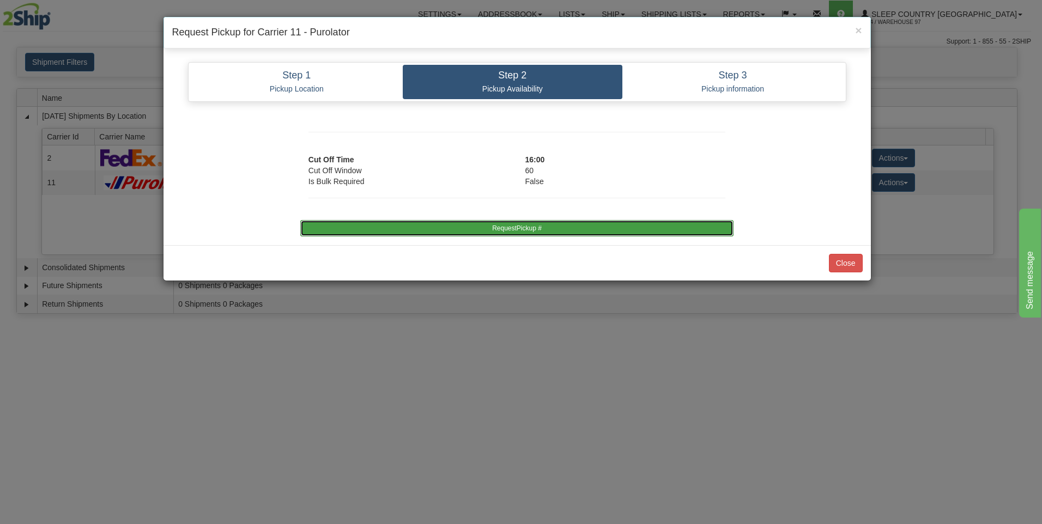
click at [533, 225] on button "RequestPickup #" at bounding box center [516, 228] width 433 height 16
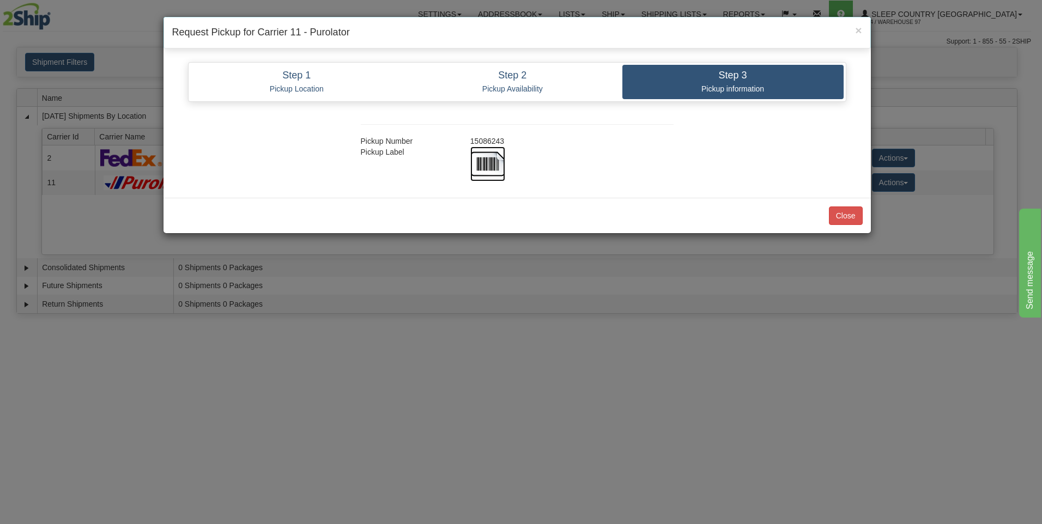
click at [483, 163] on img at bounding box center [487, 164] width 35 height 35
click at [845, 213] on button "Close" at bounding box center [846, 215] width 34 height 19
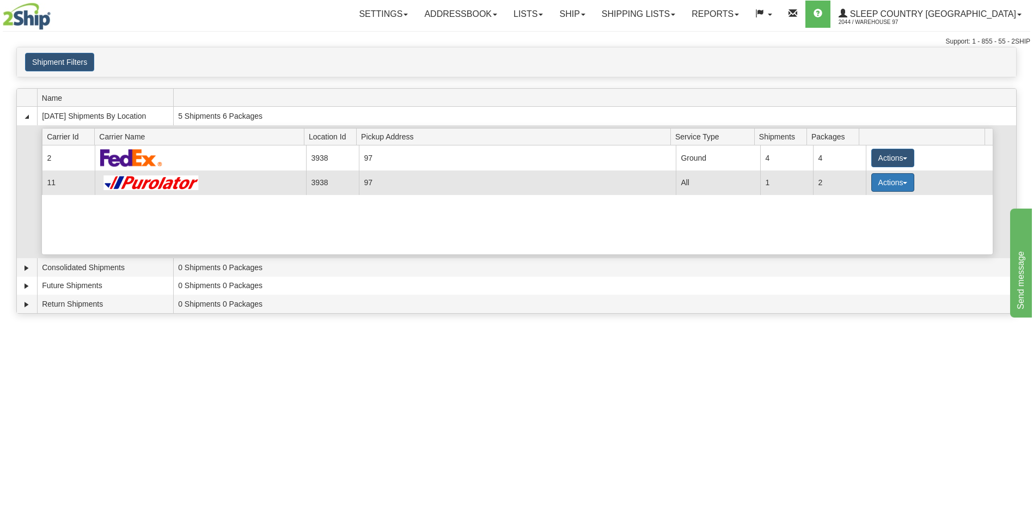
click at [886, 176] on button "Actions" at bounding box center [894, 182] width 44 height 19
click at [861, 218] on span "Close" at bounding box center [850, 217] width 25 height 8
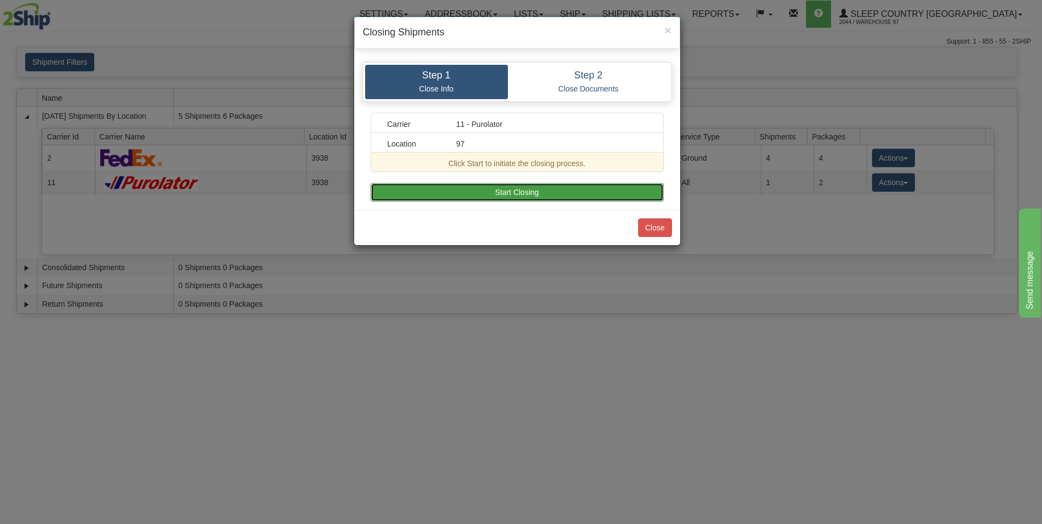
click at [569, 194] on button "Start Closing" at bounding box center [516, 192] width 293 height 19
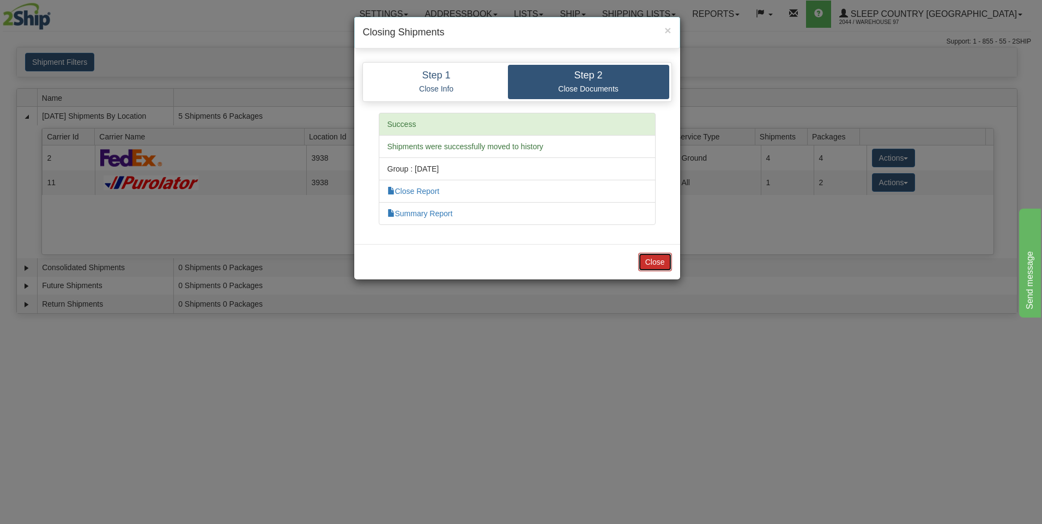
click at [663, 266] on button "Close" at bounding box center [655, 262] width 34 height 19
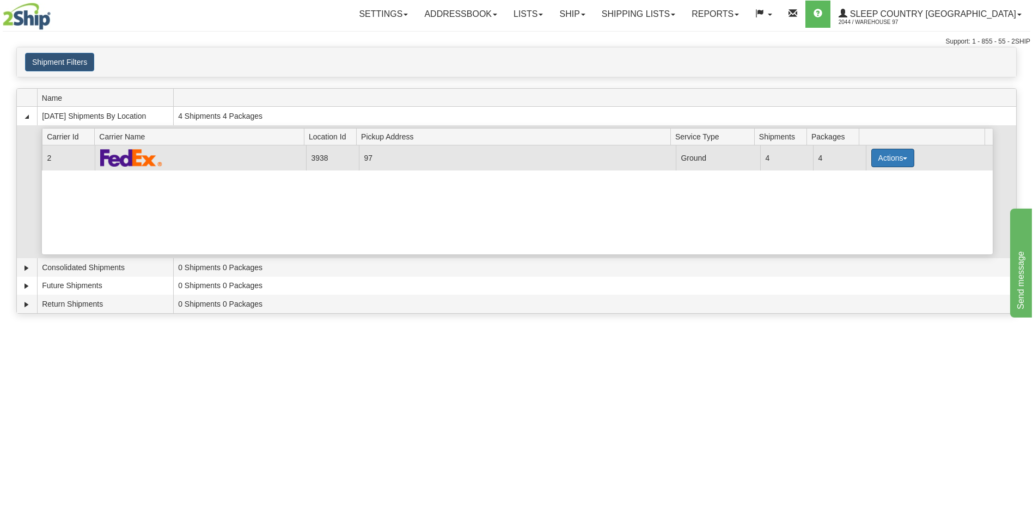
click at [881, 161] on button "Actions" at bounding box center [894, 158] width 44 height 19
click at [857, 191] on span "Close" at bounding box center [850, 192] width 25 height 8
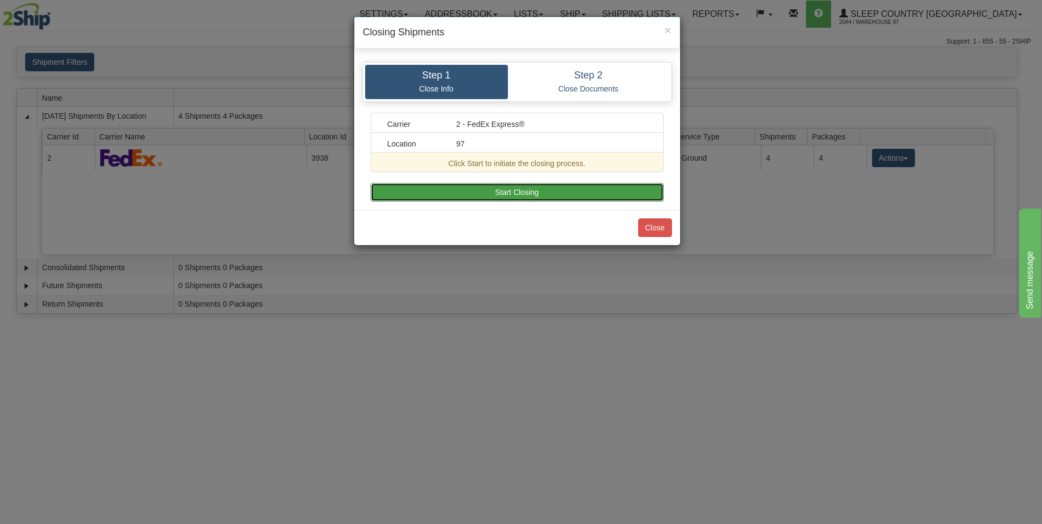
click at [597, 191] on button "Start Closing" at bounding box center [516, 192] width 293 height 19
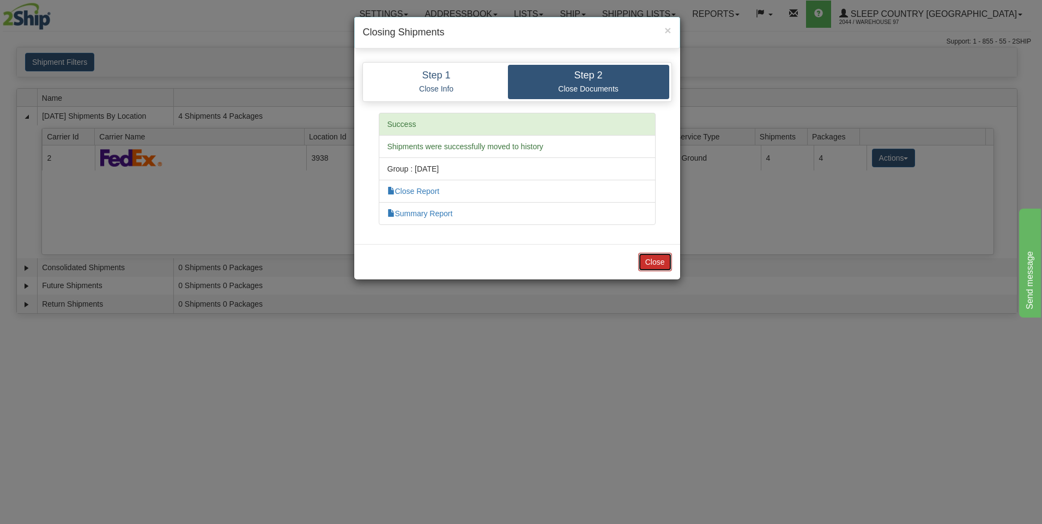
click at [657, 265] on button "Close" at bounding box center [655, 262] width 34 height 19
